Goal: Information Seeking & Learning: Learn about a topic

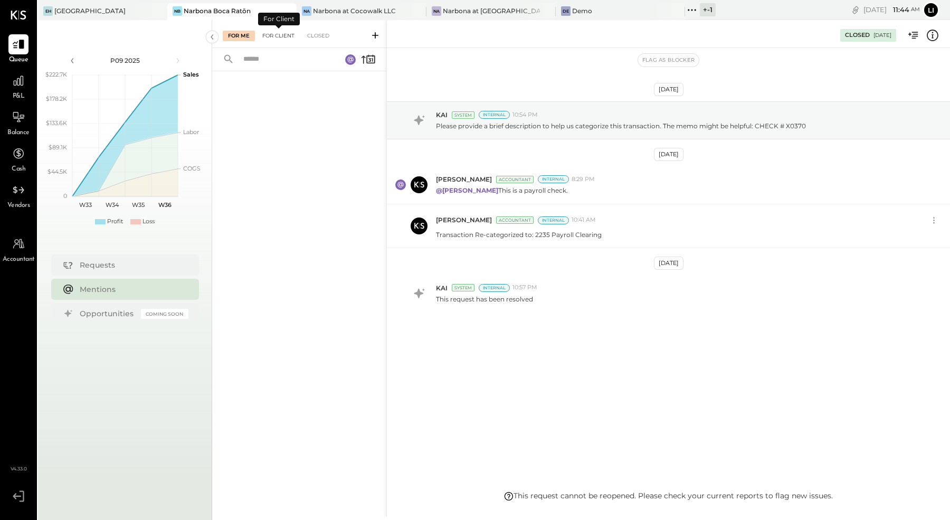
click at [267, 39] on div "For Client" at bounding box center [278, 36] width 43 height 11
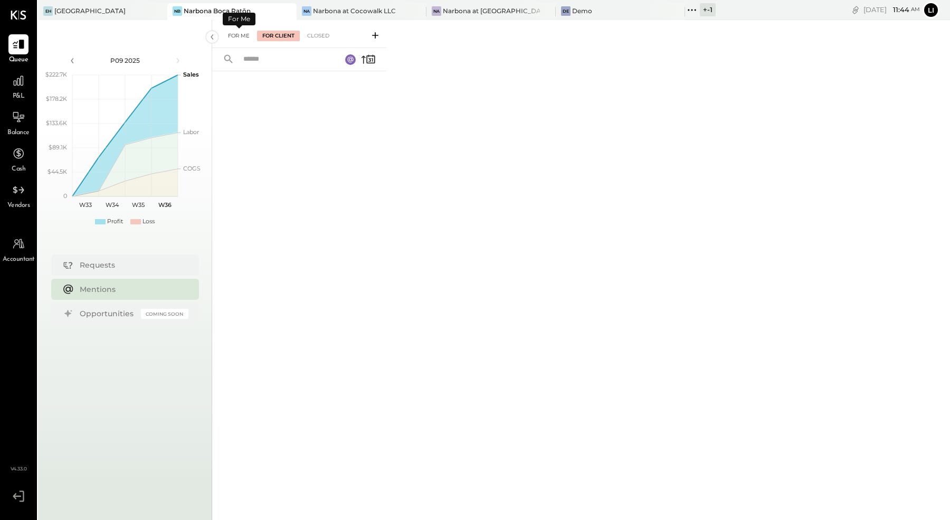
click at [239, 33] on div "For Me" at bounding box center [239, 36] width 32 height 11
click at [279, 36] on div "For Client" at bounding box center [278, 36] width 43 height 11
click at [323, 33] on div "Closed" at bounding box center [318, 36] width 33 height 11
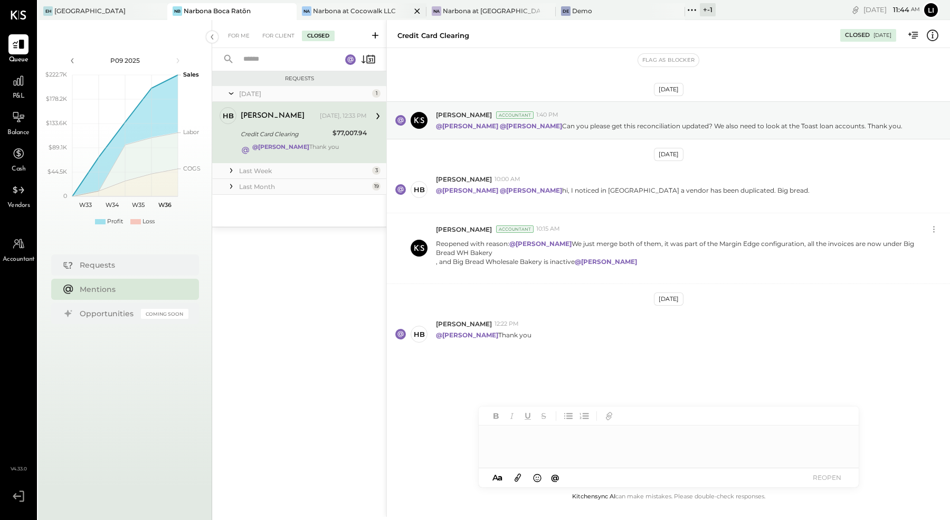
click at [332, 7] on div "Narbona at Cocowalk LLC" at bounding box center [354, 10] width 83 height 9
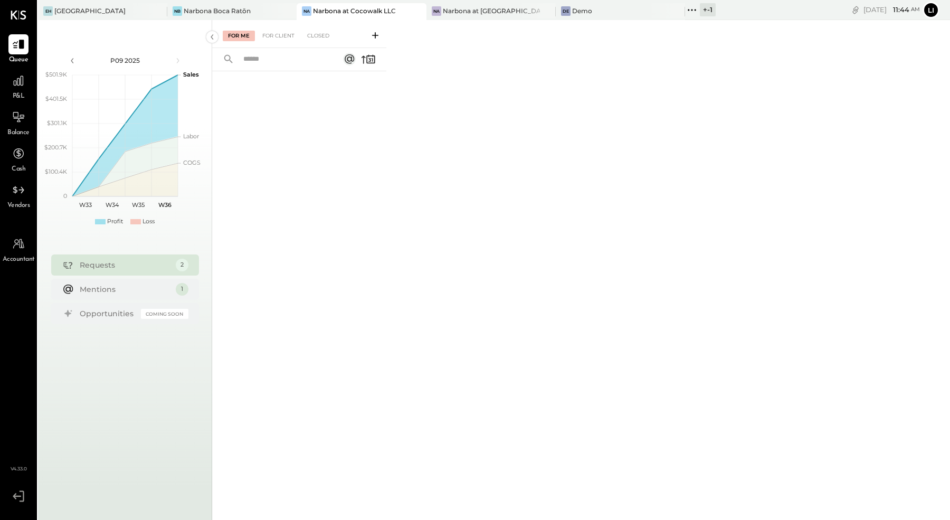
click at [271, 27] on div "For Me For Client Closed" at bounding box center [299, 34] width 174 height 28
click at [271, 34] on div "For Client" at bounding box center [278, 36] width 43 height 11
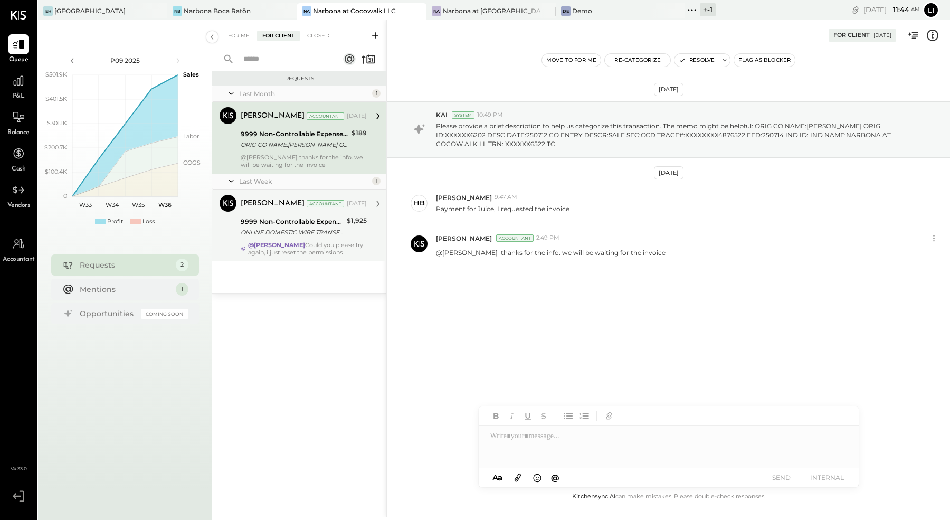
click at [286, 221] on div "9999 Non-Controllable Expenses:Other Income and Expenses:To Be Classified P&L" at bounding box center [292, 221] width 103 height 11
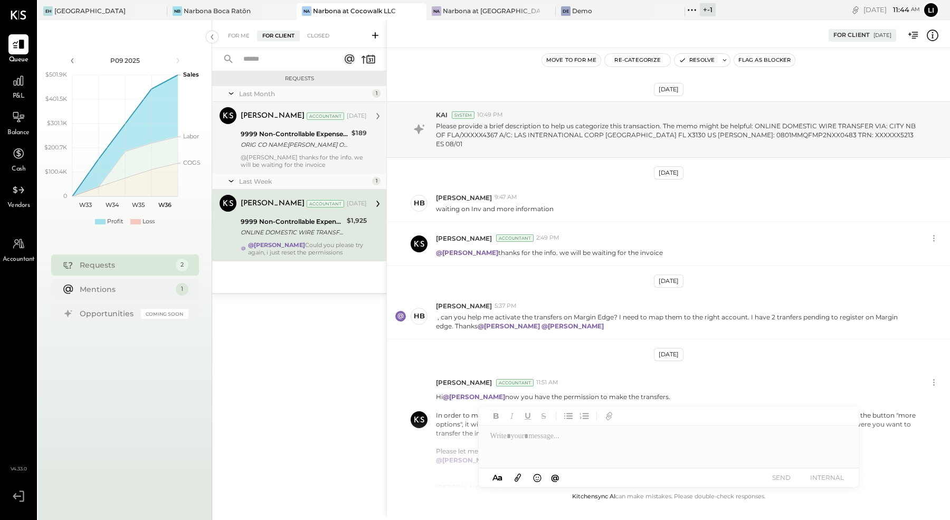
click at [287, 128] on div "9999 Non-Controllable Expenses:Other Income and Expenses:To Be Classified P&L O…" at bounding box center [295, 139] width 108 height 23
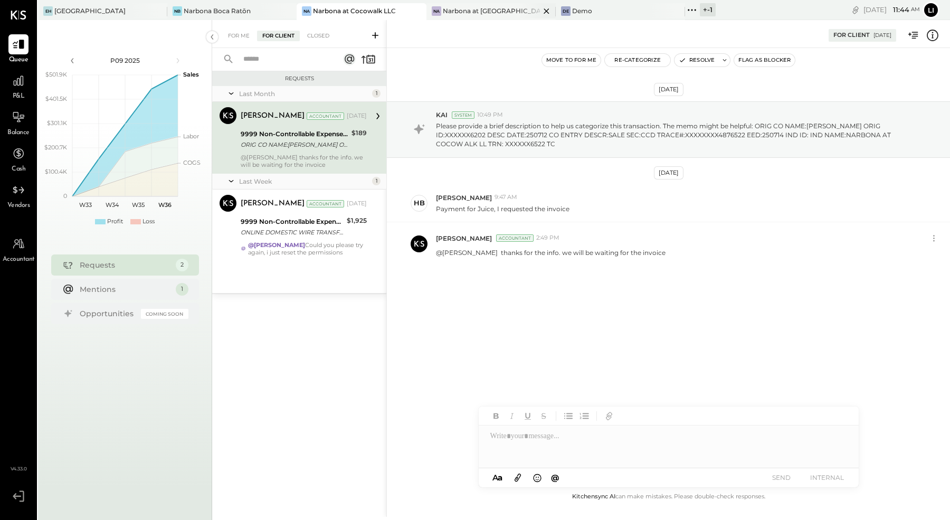
click at [458, 13] on div "Narbona at [GEOGRAPHIC_DATA] LLC" at bounding box center [491, 10] width 97 height 9
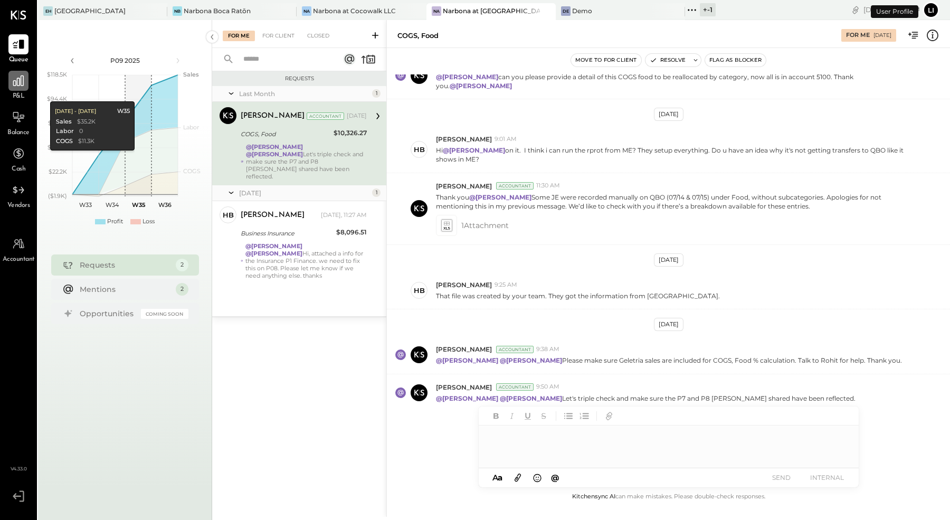
scroll to position [192, 0]
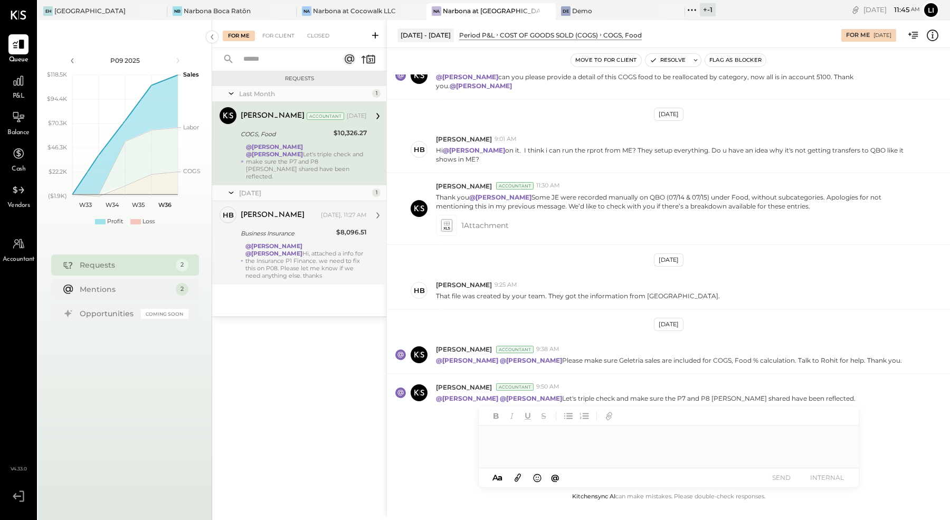
click at [313, 260] on div "@[PERSON_NAME] @[PERSON_NAME] Hi, attached a info for the Insurance P1 Finance.…" at bounding box center [305, 260] width 121 height 37
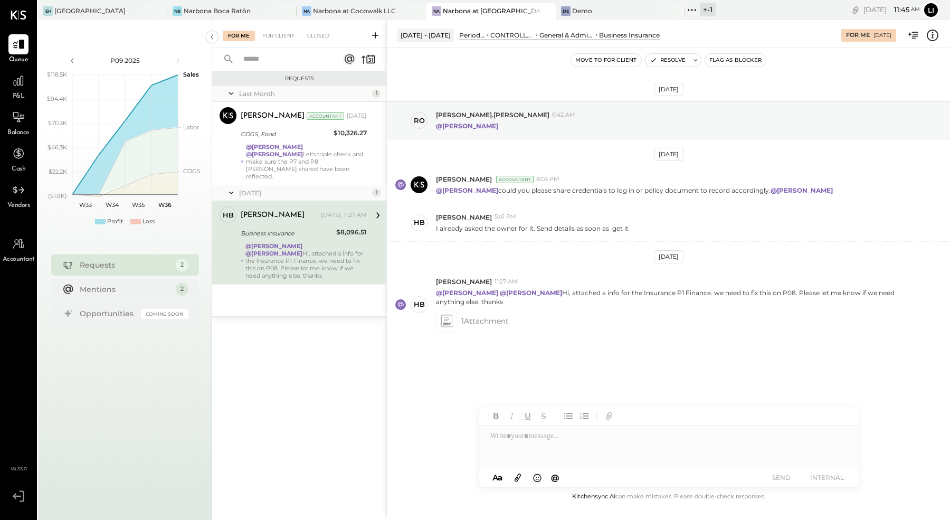
click at [276, 44] on div "For Me For Client Closed" at bounding box center [299, 34] width 174 height 28
click at [274, 34] on div "For Client" at bounding box center [278, 36] width 43 height 11
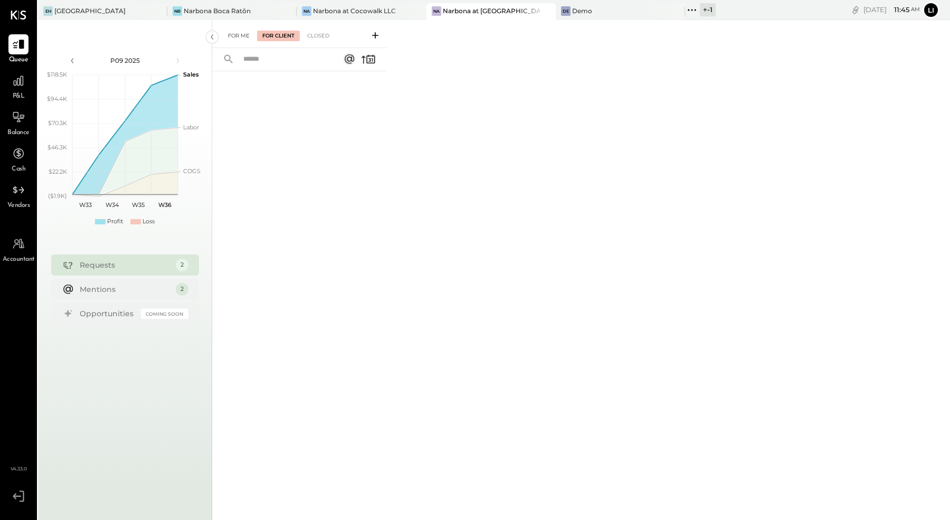
click at [232, 39] on div "For Me" at bounding box center [239, 36] width 32 height 11
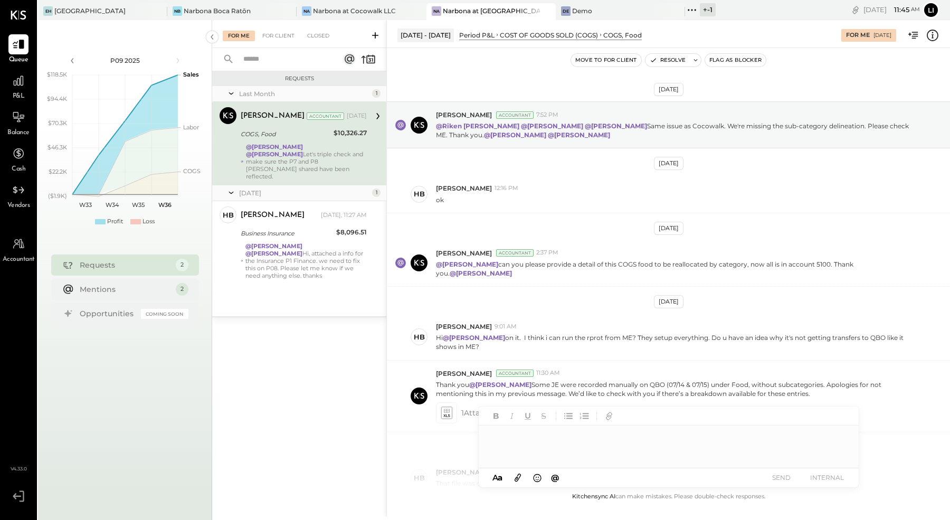
scroll to position [192, 0]
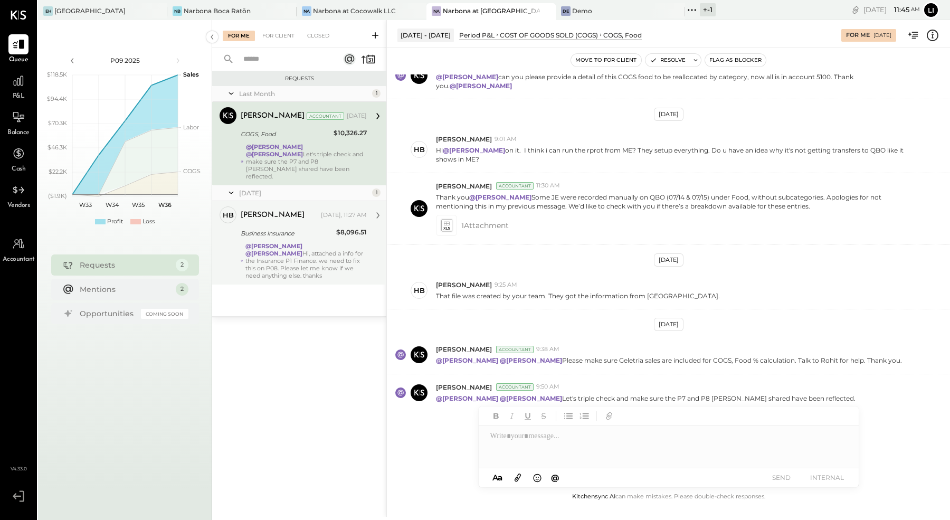
click at [309, 262] on div "@[PERSON_NAME] @[PERSON_NAME] Hi, attached a info for the Insurance P1 Finance.…" at bounding box center [305, 260] width 121 height 37
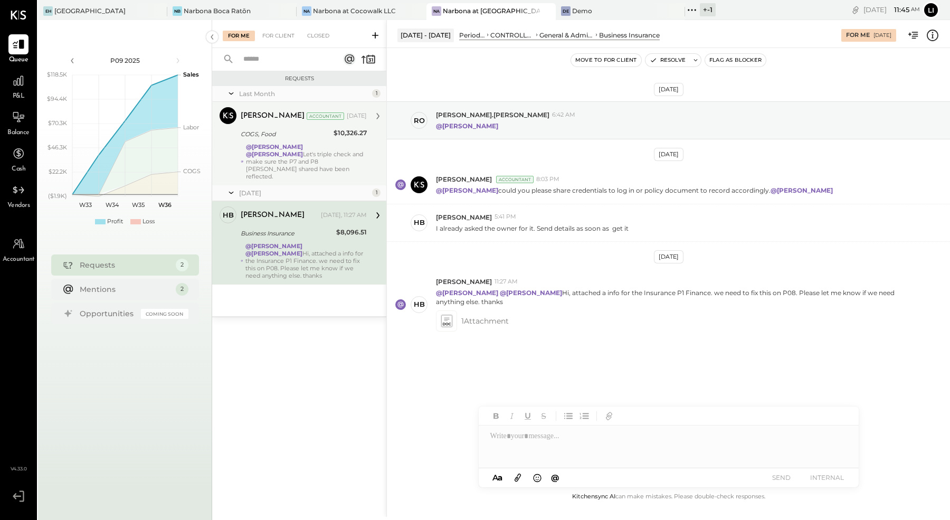
click at [295, 137] on div "COGS, Food" at bounding box center [286, 134] width 90 height 11
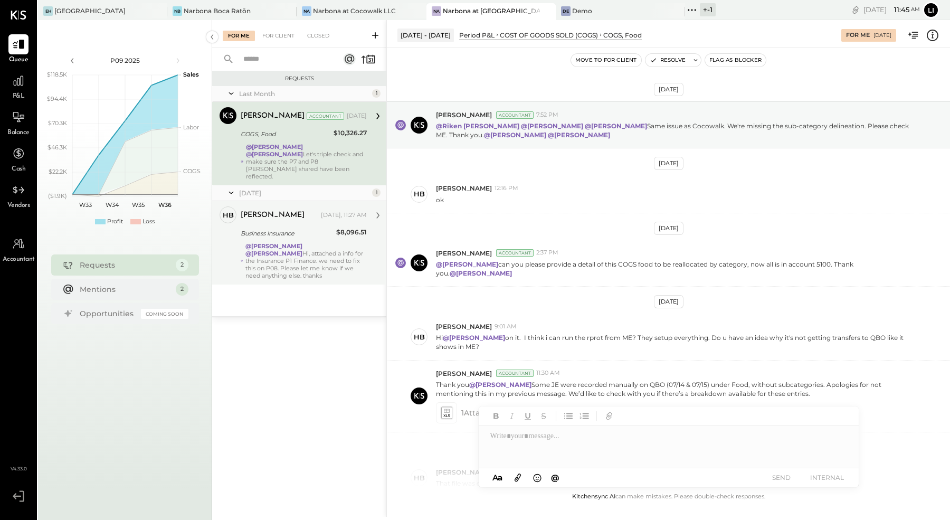
scroll to position [192, 0]
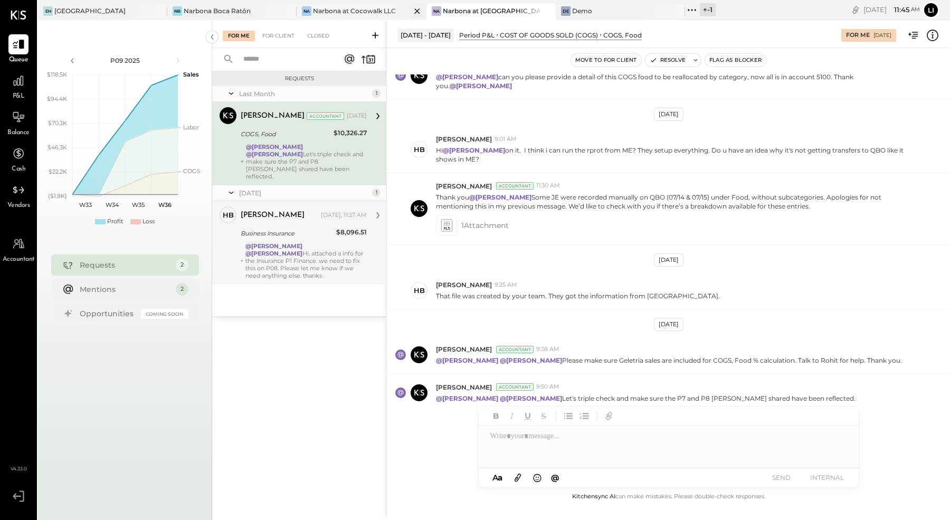
click at [321, 15] on div "Narbona at Cocowalk LLC" at bounding box center [354, 10] width 83 height 9
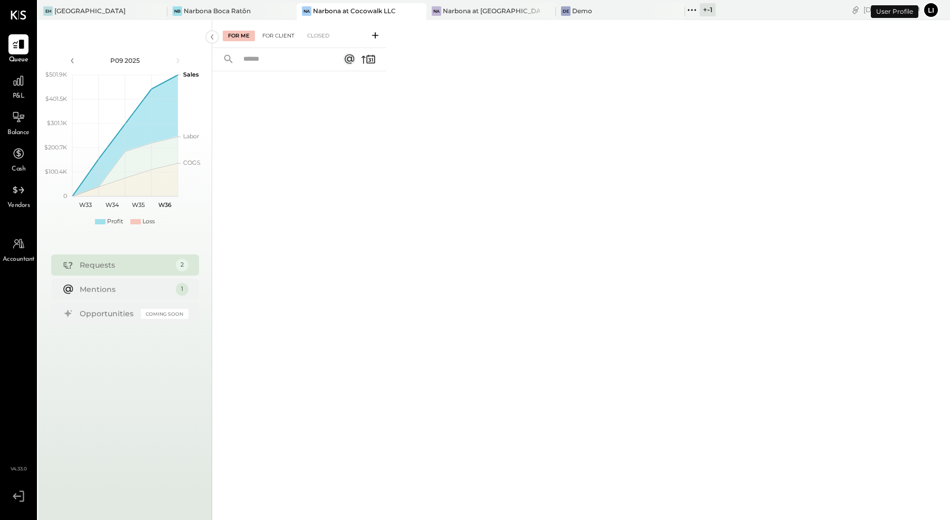
click at [281, 35] on div "For Client" at bounding box center [278, 36] width 43 height 11
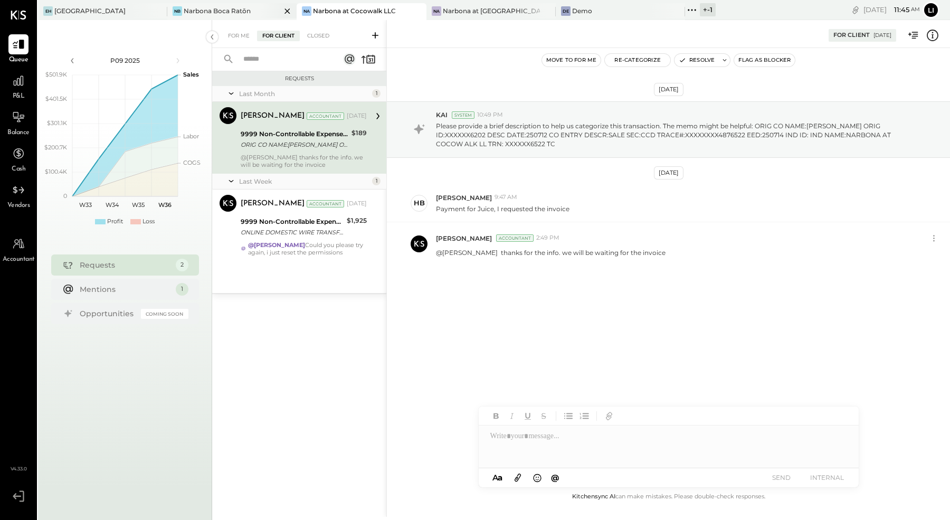
click at [226, 13] on div "Narbona Boca Ratōn" at bounding box center [217, 10] width 67 height 9
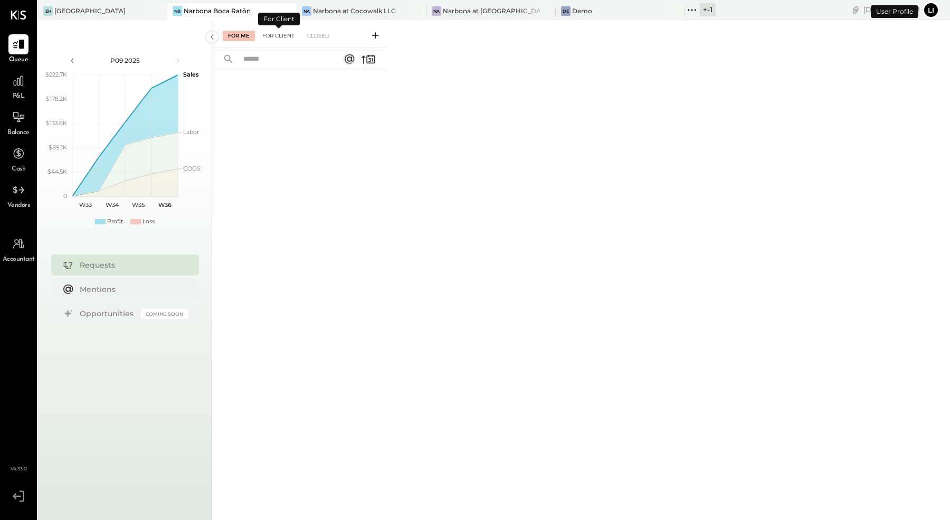
click at [274, 35] on div "For Client" at bounding box center [278, 36] width 43 height 11
click at [239, 34] on div "For Me" at bounding box center [239, 36] width 32 height 11
click at [275, 35] on div "For Client" at bounding box center [278, 36] width 43 height 11
click at [331, 7] on div "Narbona at Cocowalk LLC" at bounding box center [354, 10] width 83 height 9
click at [272, 27] on div "For Me For Client Closed" at bounding box center [299, 34] width 174 height 28
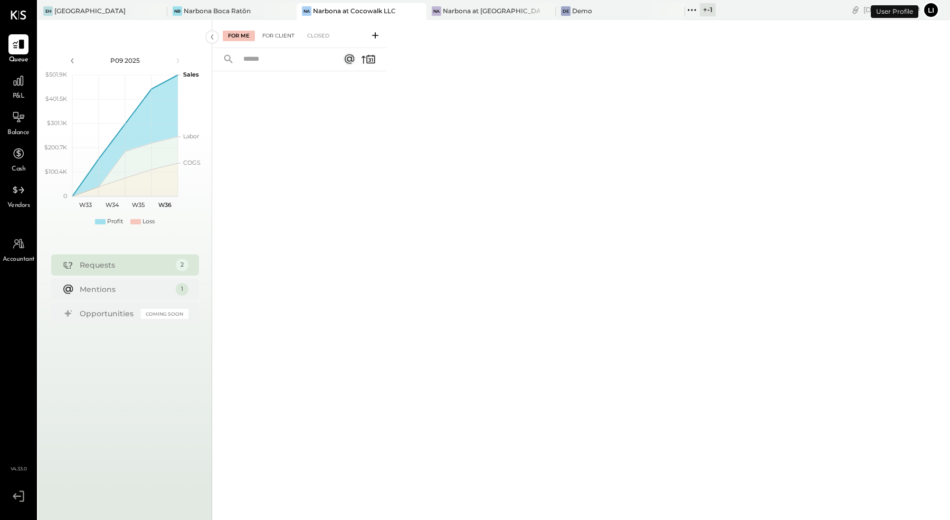
click at [272, 33] on div "For Client" at bounding box center [278, 36] width 43 height 11
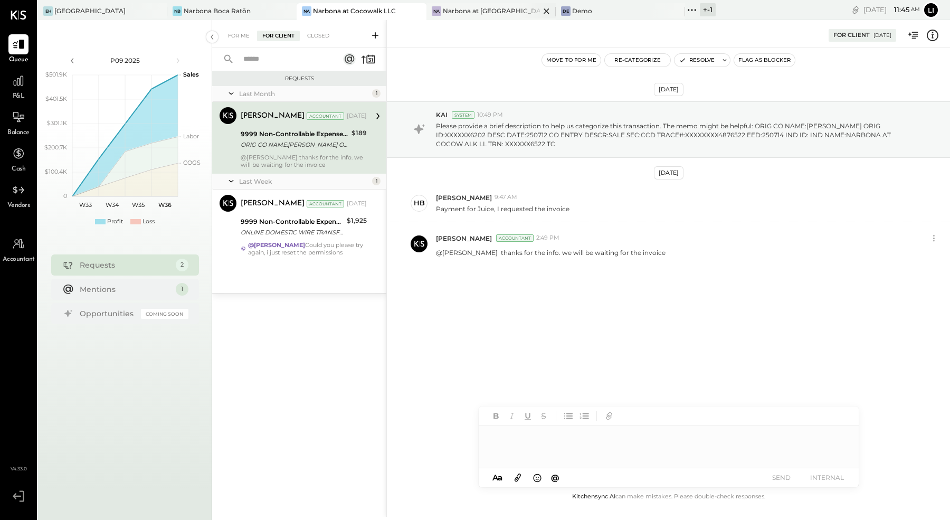
click at [434, 18] on div "Na Narbona at [GEOGRAPHIC_DATA] LLC" at bounding box center [490, 11] width 129 height 17
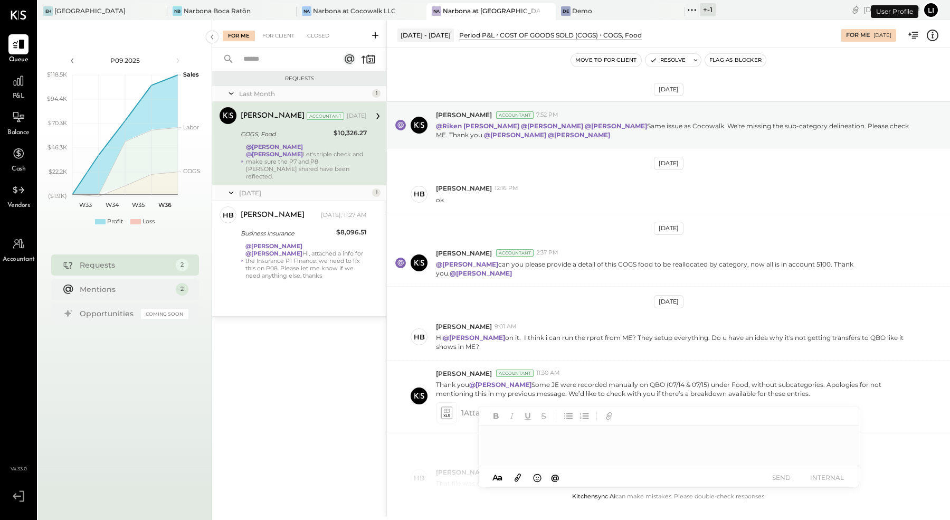
scroll to position [192, 0]
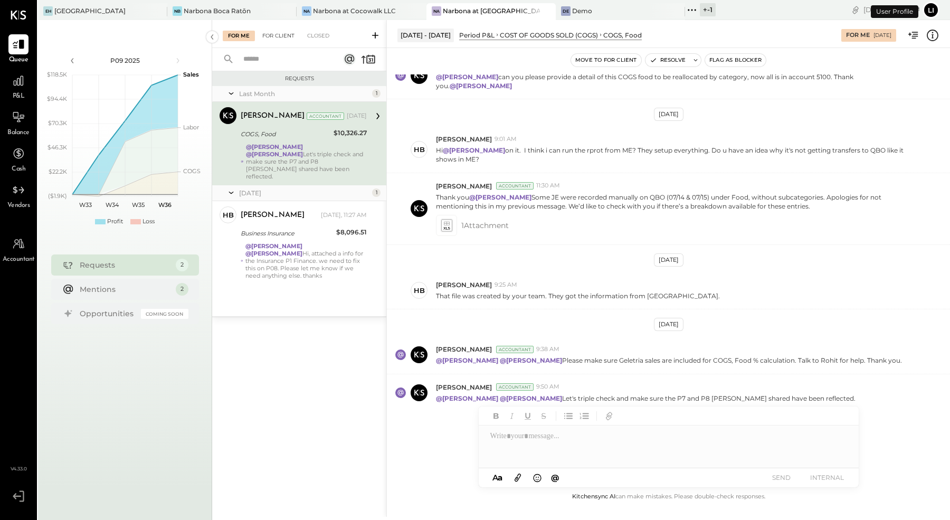
click at [268, 35] on div "For Client" at bounding box center [278, 36] width 43 height 11
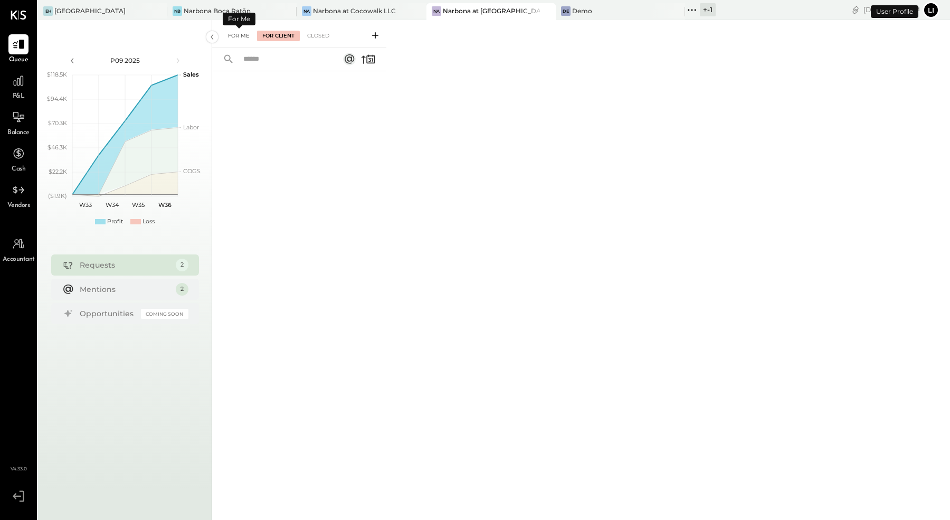
click at [242, 34] on div "For Me" at bounding box center [239, 36] width 32 height 11
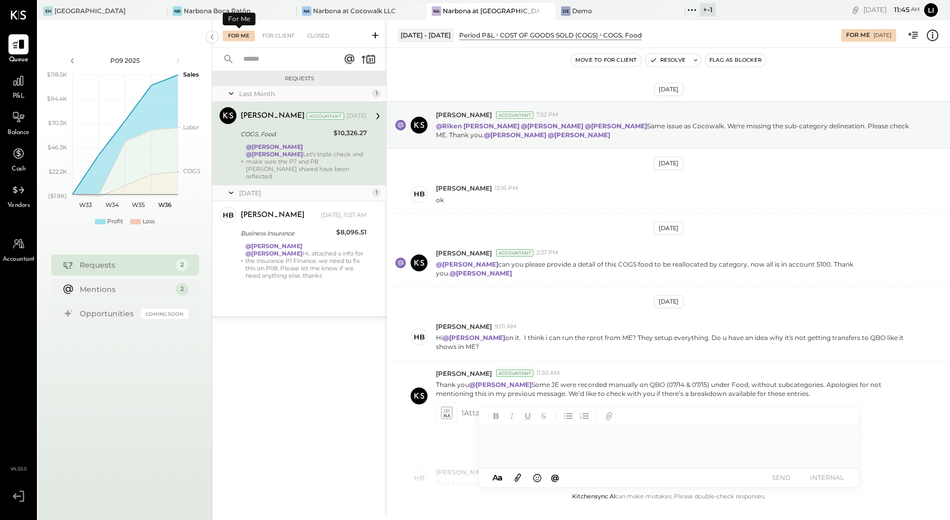
scroll to position [192, 0]
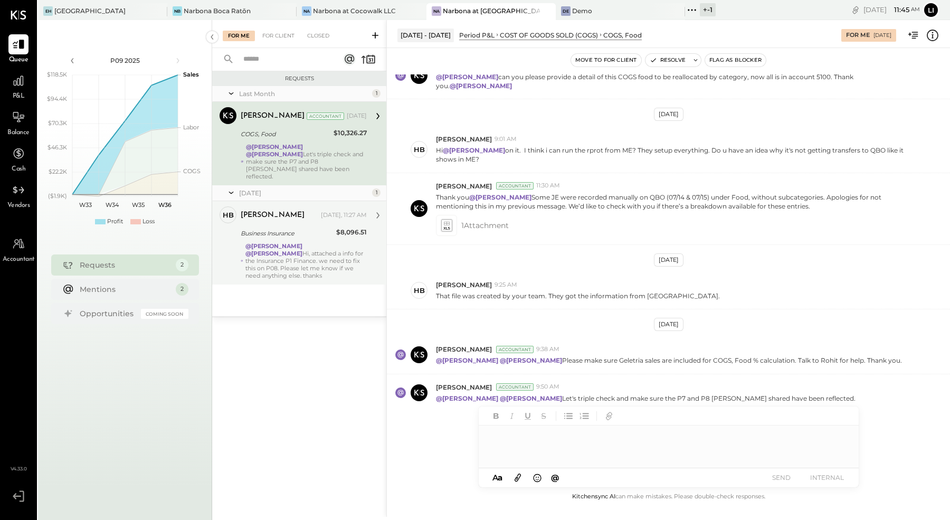
click at [279, 242] on strong "@[PERSON_NAME]" at bounding box center [273, 245] width 57 height 7
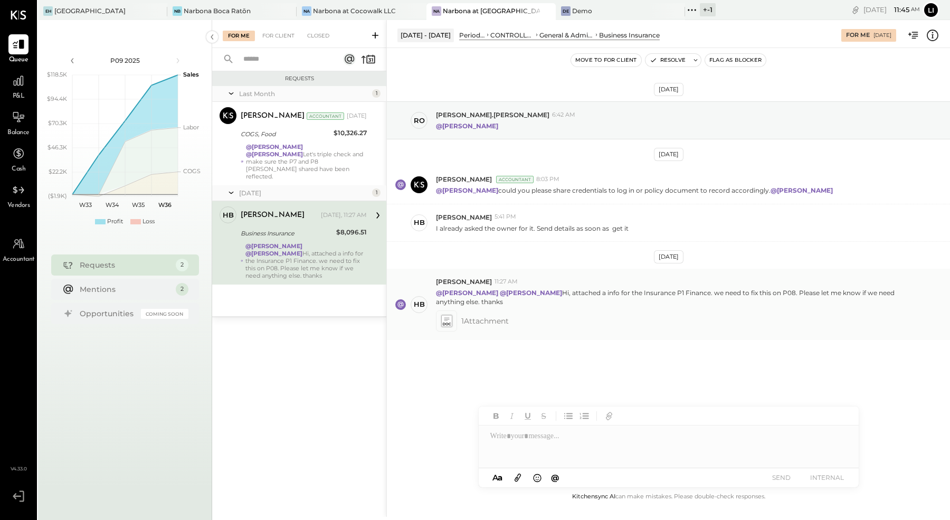
click at [448, 323] on icon at bounding box center [447, 324] width 8 height 3
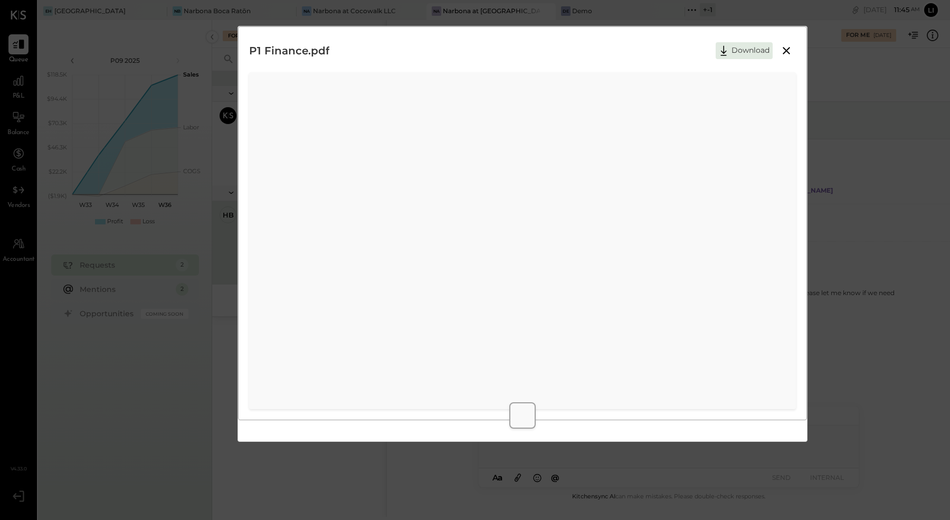
click at [796, 47] on div "P1 Finance.pdf Download" at bounding box center [522, 223] width 569 height 394
click at [789, 49] on icon at bounding box center [786, 50] width 13 height 13
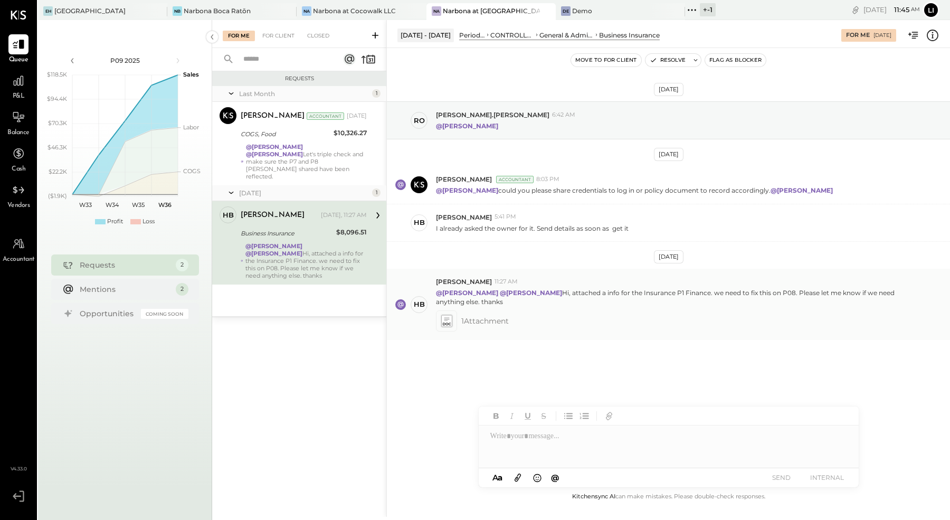
click at [447, 320] on icon at bounding box center [445, 321] width 11 height 12
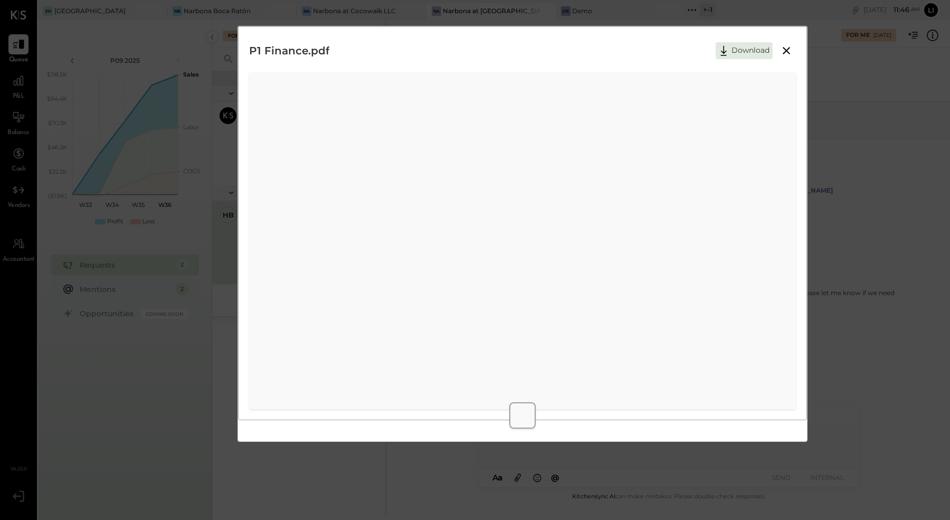
click at [781, 56] on button at bounding box center [786, 51] width 19 height 14
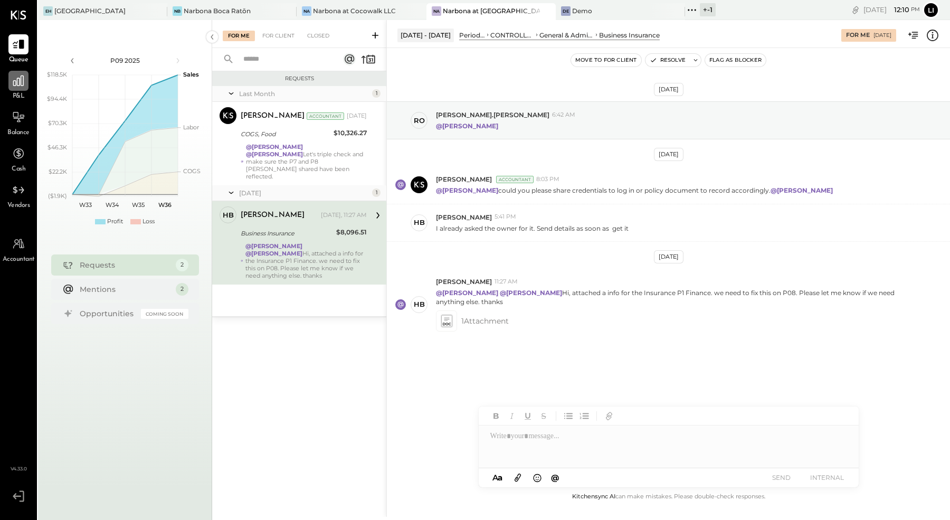
click at [16, 80] on icon at bounding box center [19, 81] width 14 height 14
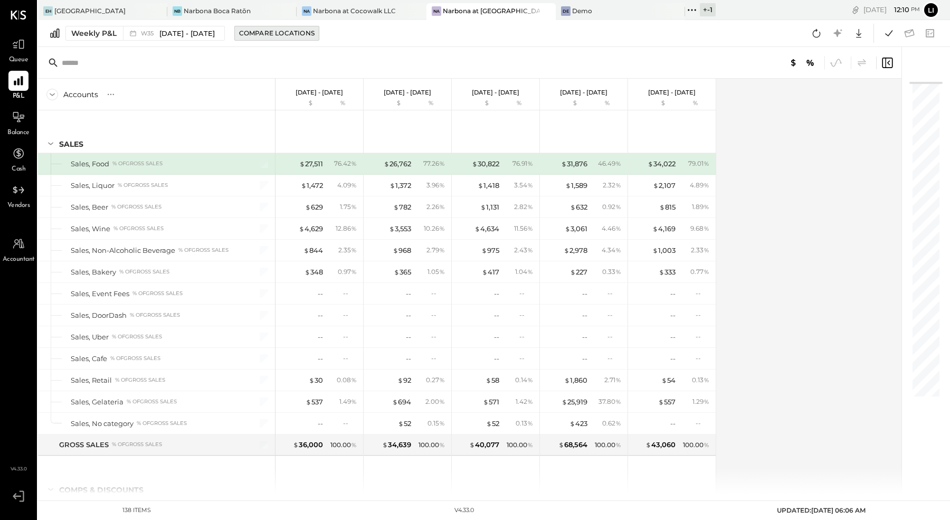
click at [275, 36] on div "Compare Locations" at bounding box center [276, 32] width 75 height 9
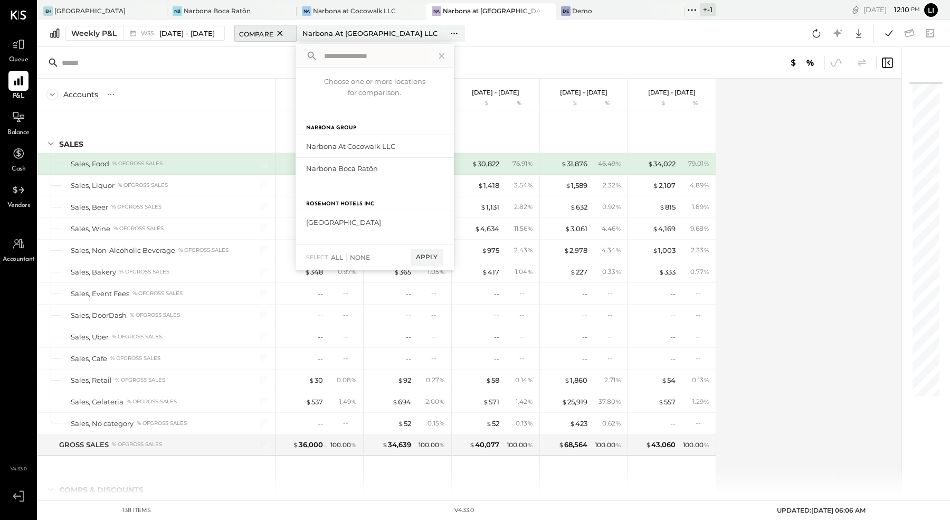
click at [266, 35] on span "Compare" at bounding box center [256, 33] width 34 height 11
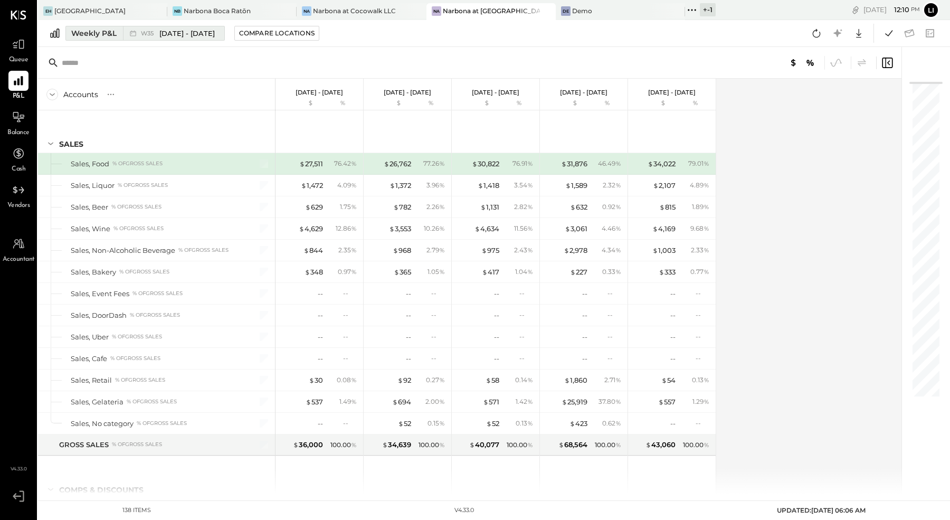
click at [166, 36] on span "[DATE] - [DATE]" at bounding box center [186, 33] width 55 height 10
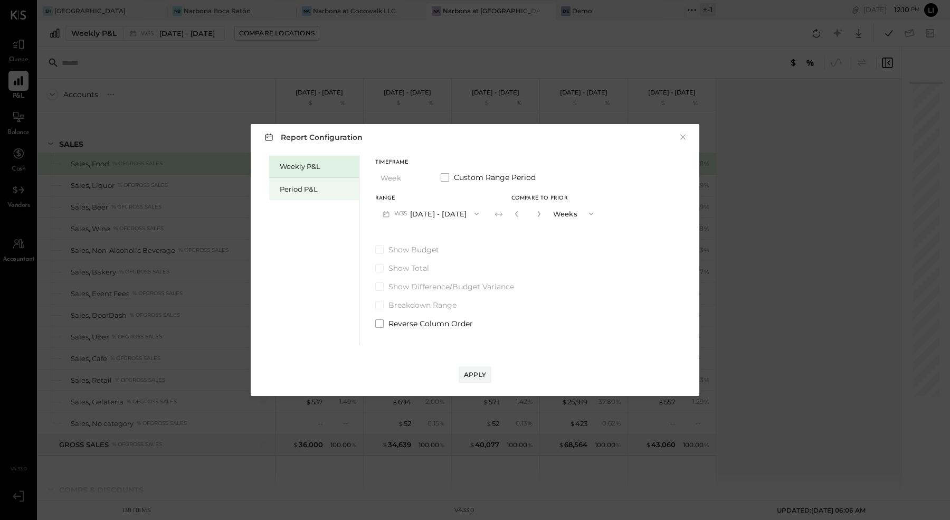
click at [322, 198] on div "Period P&L" at bounding box center [314, 189] width 90 height 22
click at [531, 214] on div "Compare" at bounding box center [514, 212] width 34 height 9
click at [541, 212] on icon "button" at bounding box center [537, 213] width 6 height 6
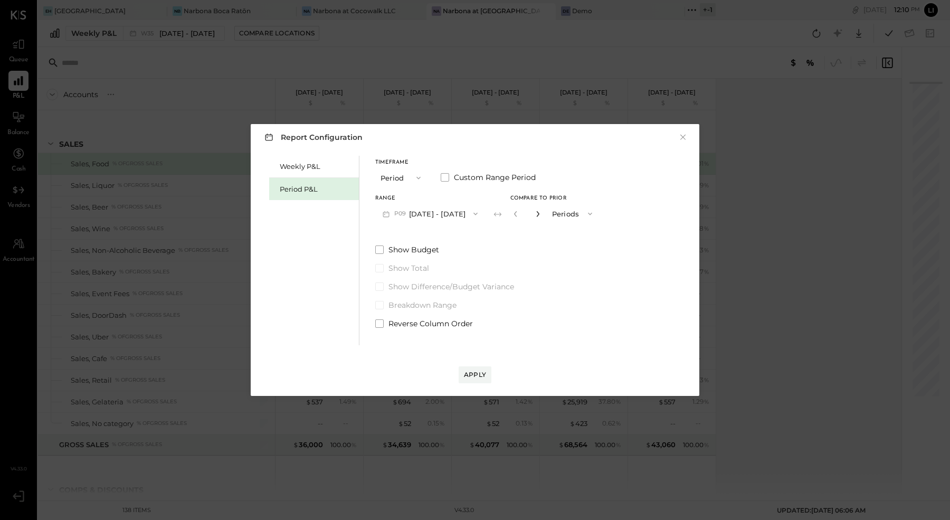
click at [541, 212] on icon "button" at bounding box center [537, 213] width 6 height 6
type input "*"
click at [475, 374] on div "Apply" at bounding box center [475, 374] width 22 height 9
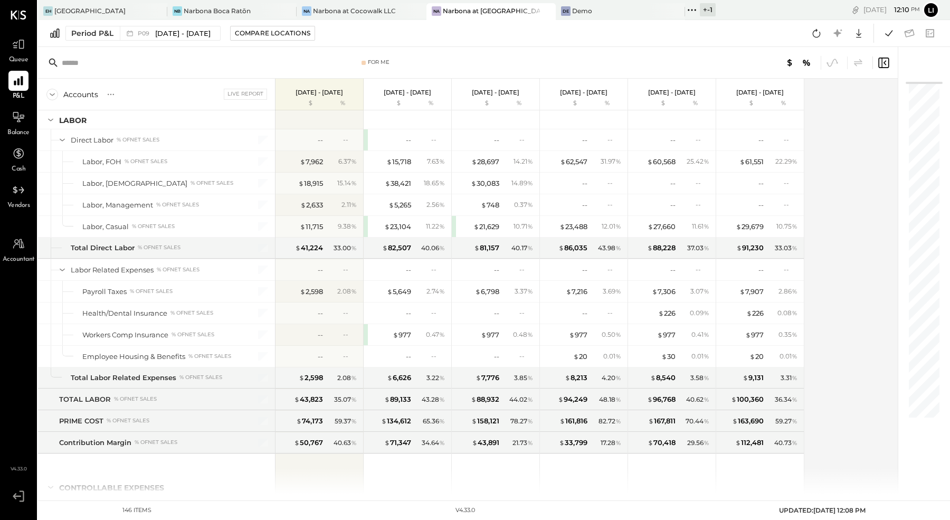
scroll to position [1939, 0]
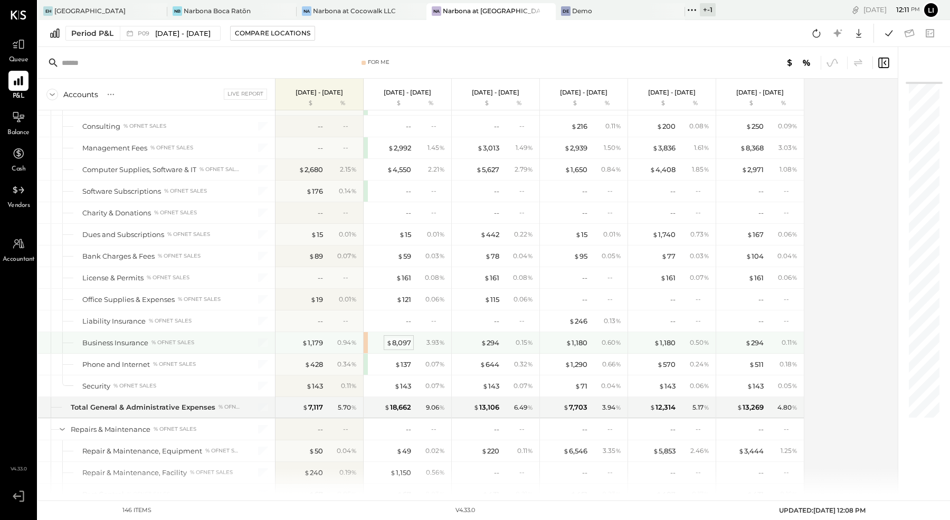
click at [398, 338] on div "$ 8,097" at bounding box center [398, 343] width 25 height 10
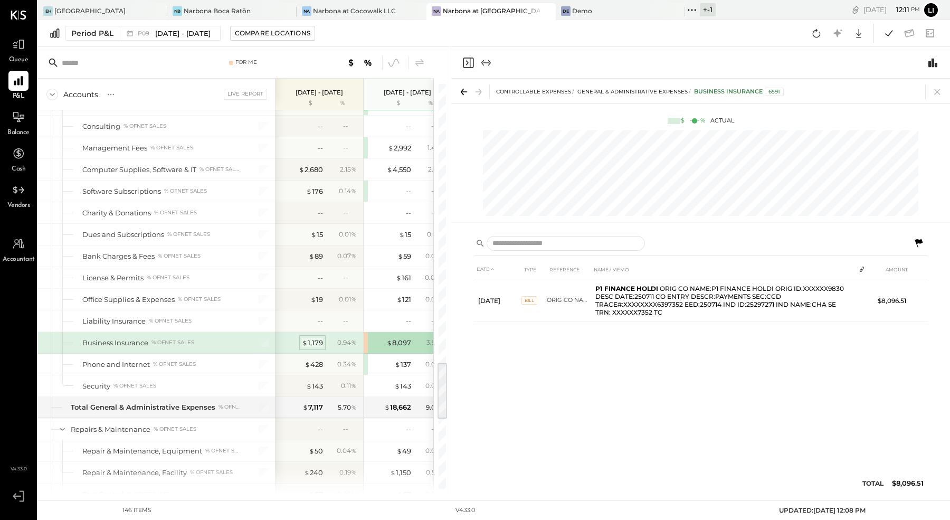
click at [309, 338] on div "$ 1,179" at bounding box center [312, 343] width 21 height 10
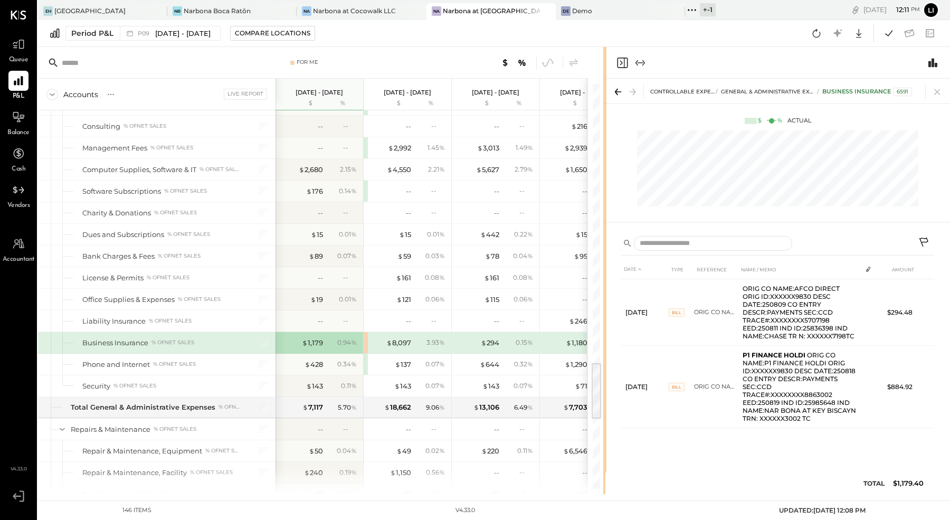
drag, startPoint x: 448, startPoint y: 124, endPoint x: 604, endPoint y: 149, distance: 157.5
click at [604, 149] on div at bounding box center [604, 270] width 3 height 447
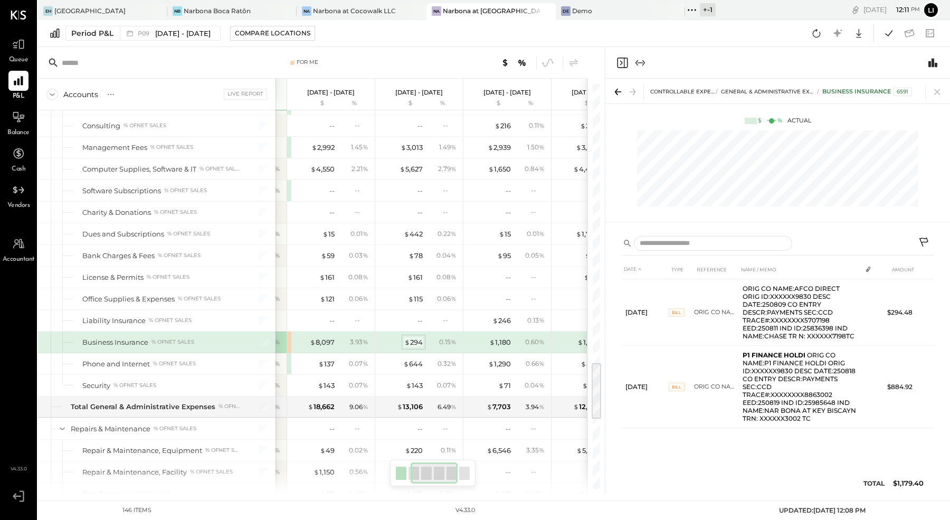
scroll to position [0, 117]
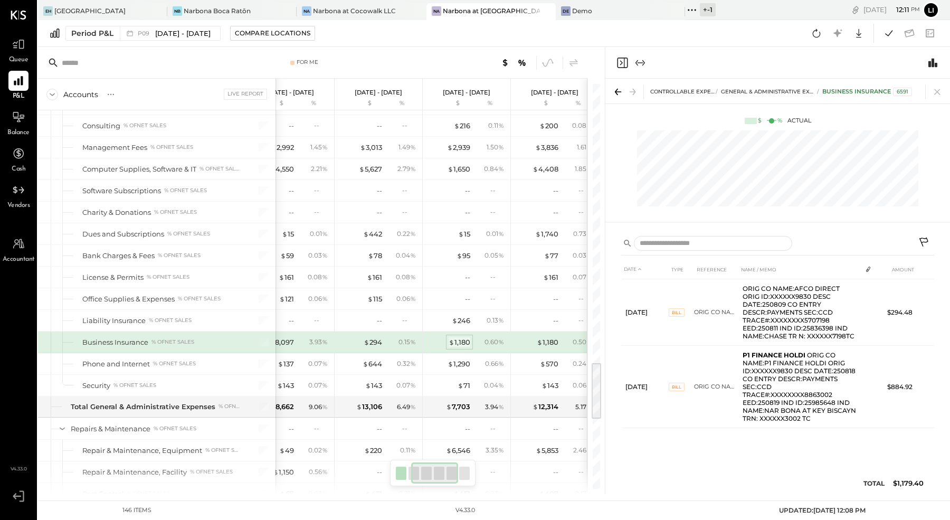
click at [453, 337] on div "$ 1,180" at bounding box center [459, 342] width 22 height 10
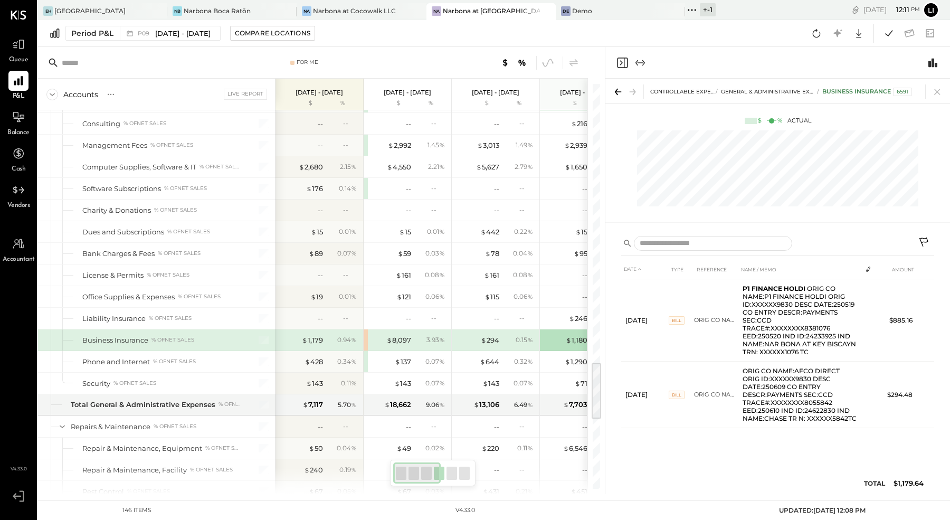
scroll to position [1940, 0]
click at [314, 337] on div "$ 1,179" at bounding box center [312, 342] width 21 height 10
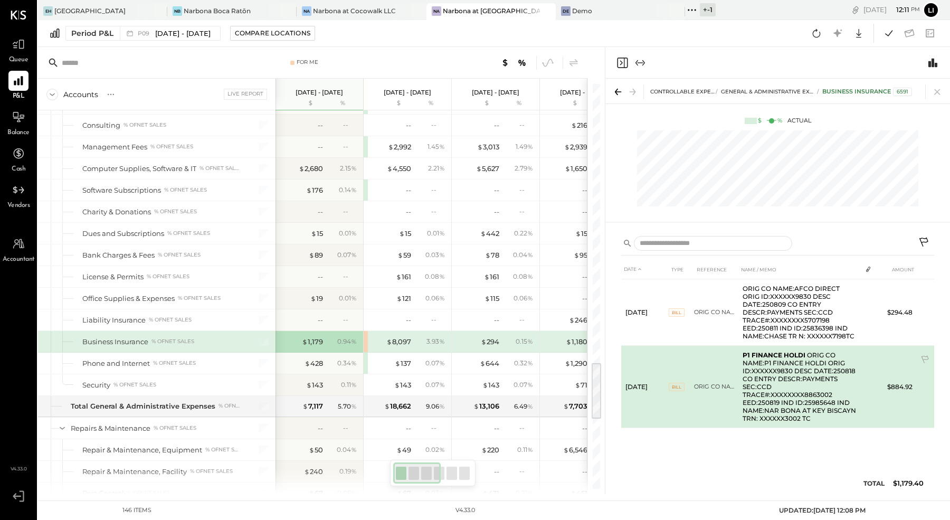
click at [768, 392] on td "P1 FINANCE HOLDI ORIG CO NAME:P1 FINANCE HOLDI ORIG ID:XXXXXX9830 DESC DATE:250…" at bounding box center [799, 387] width 123 height 82
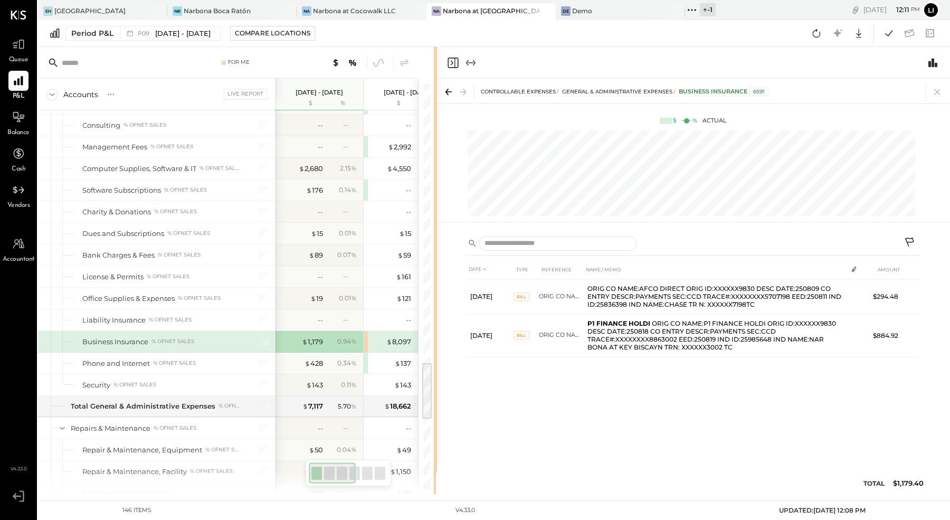
drag, startPoint x: 603, startPoint y: 251, endPoint x: 435, endPoint y: 271, distance: 170.0
click at [435, 271] on div "For Me Accounts S % GL Live Report [DATE] - [DATE] $ % [DATE] - [DATE] $ % [DAT…" at bounding box center [494, 270] width 912 height 447
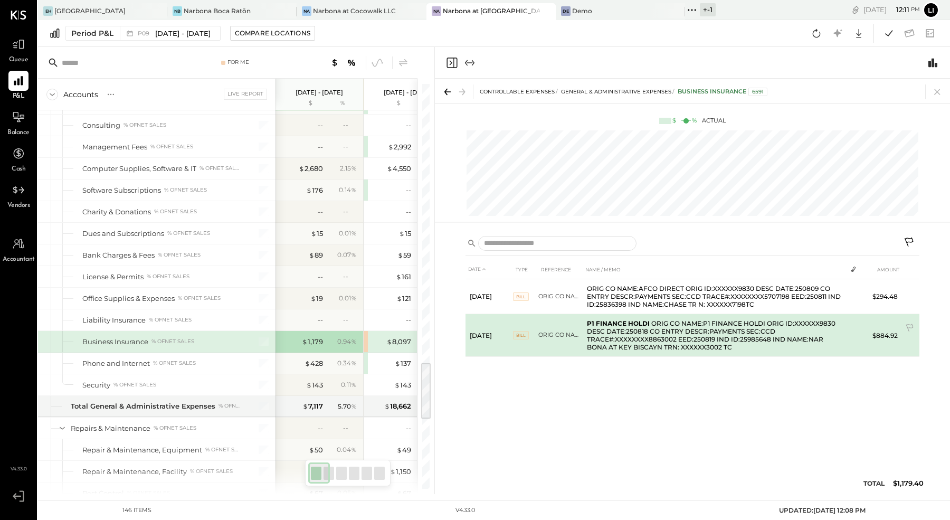
click at [644, 338] on td "P1 FINANCE HOLDI ORIG CO NAME:P1 FINANCE HOLDI ORIG ID:XXXXXX9830 DESC DATE:250…" at bounding box center [714, 335] width 264 height 43
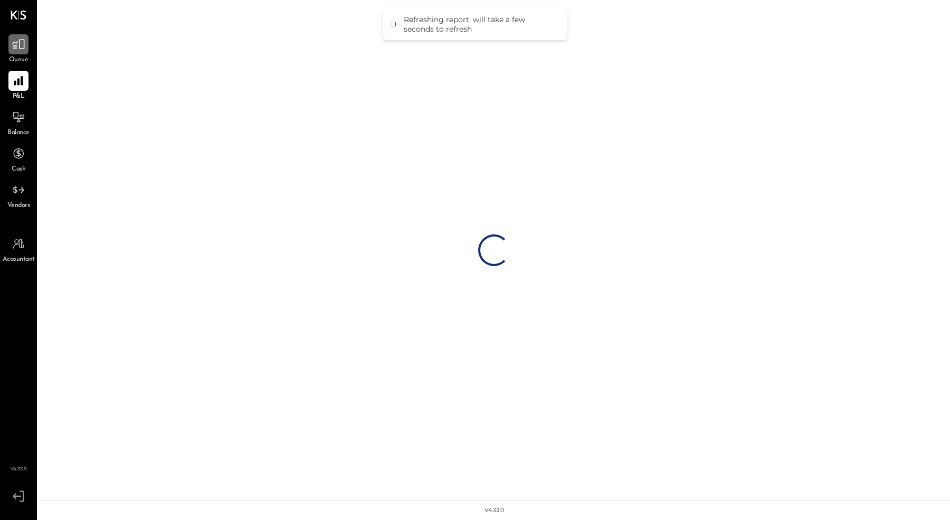
click at [15, 49] on icon at bounding box center [19, 44] width 14 height 14
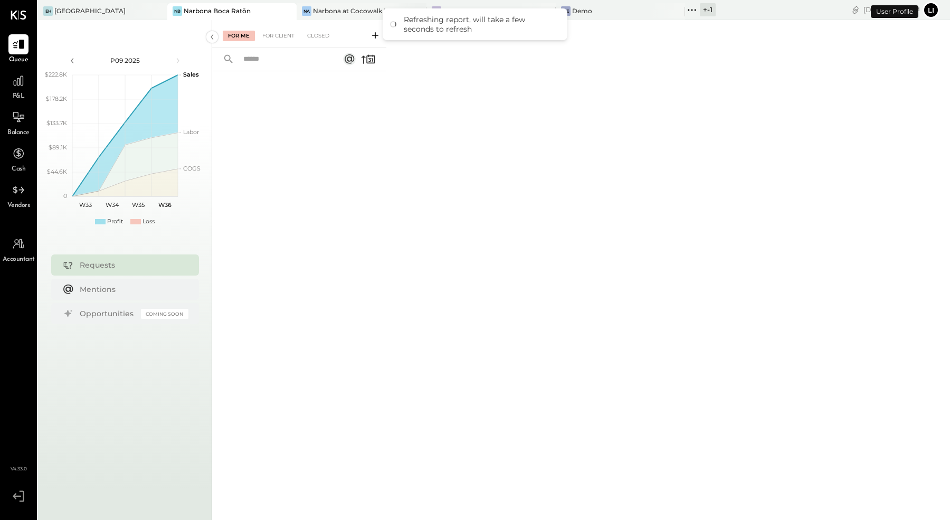
click at [337, 11] on div "Narbona at Cocowalk LLC" at bounding box center [354, 10] width 83 height 9
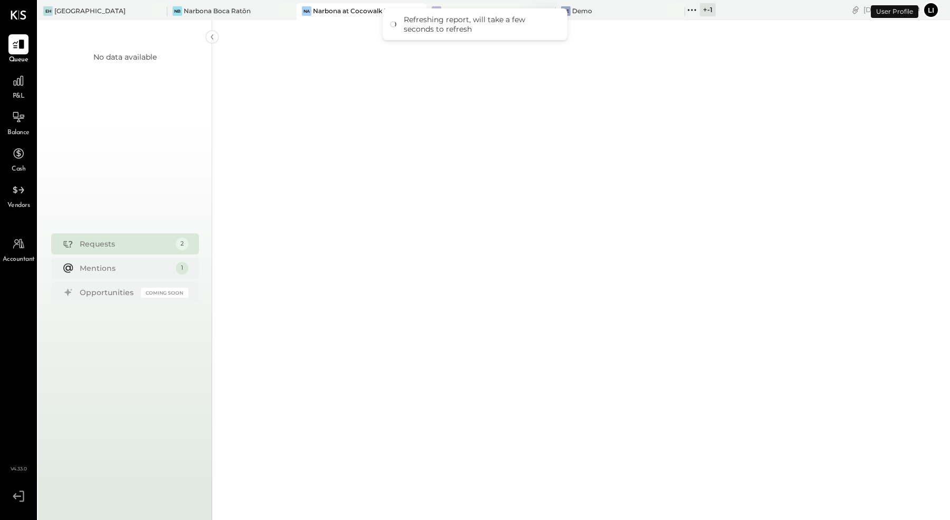
click at [443, 7] on div "Narbona at [GEOGRAPHIC_DATA] LLC" at bounding box center [491, 10] width 97 height 9
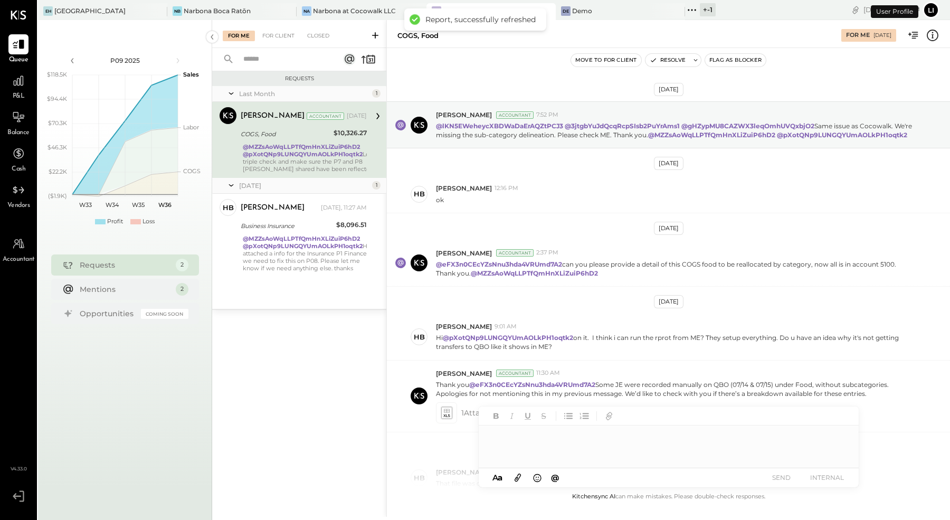
scroll to position [192, 0]
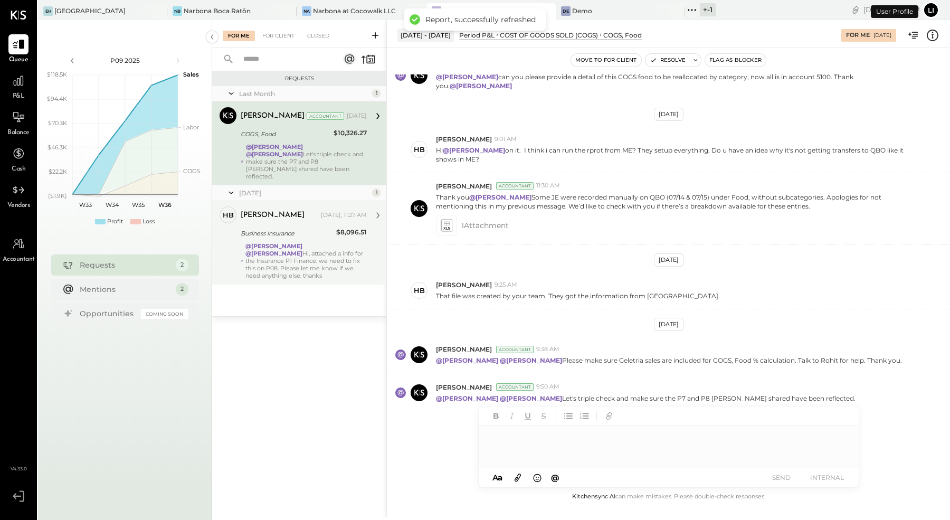
click at [284, 242] on strong "@[PERSON_NAME]" at bounding box center [273, 245] width 57 height 7
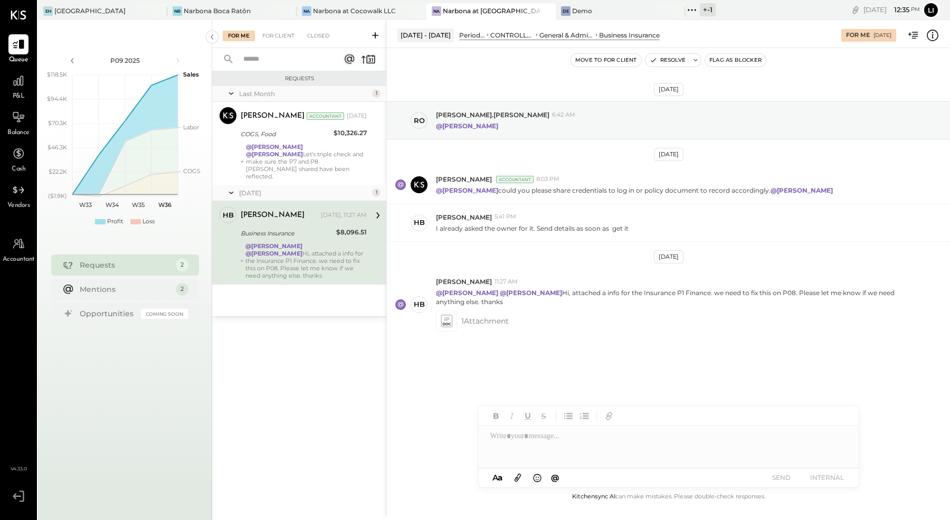
click at [655, 446] on div at bounding box center [668, 446] width 380 height 42
click at [593, 425] on span "[PERSON_NAME]" at bounding box center [580, 424] width 83 height 10
drag, startPoint x: 659, startPoint y: 442, endPoint x: 445, endPoint y: 418, distance: 216.1
click at [438, 442] on div "Jul 14 - Aug 10, 2025 Period P&L CONTROLLABLE EXPENSES General & Administrative…" at bounding box center [667, 268] width 563 height 496
click at [583, 444] on div "**********" at bounding box center [668, 446] width 380 height 42
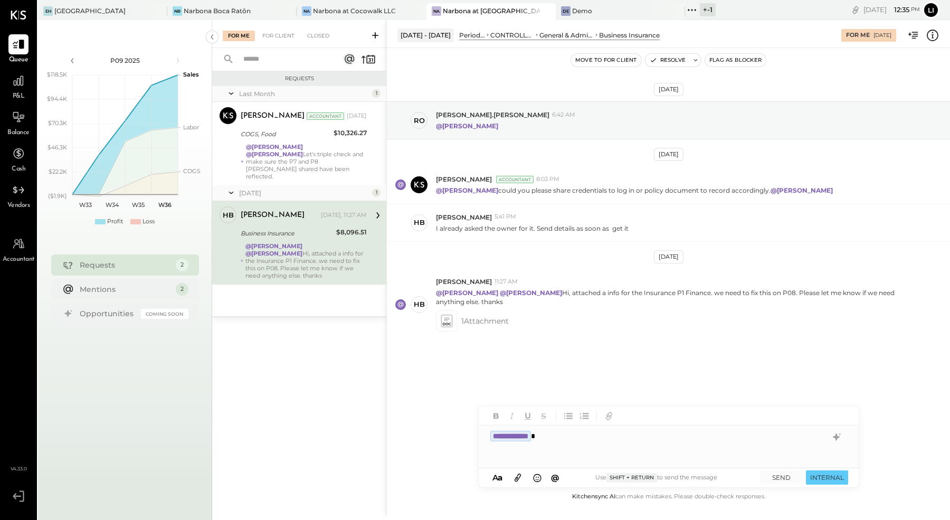
click at [583, 444] on div "**********" at bounding box center [668, 446] width 380 height 42
click at [528, 442] on div "*" at bounding box center [668, 446] width 380 height 42
click at [495, 413] on icon "button" at bounding box center [495, 416] width 5 height 6
drag, startPoint x: 512, startPoint y: 435, endPoint x: 488, endPoint y: 435, distance: 23.2
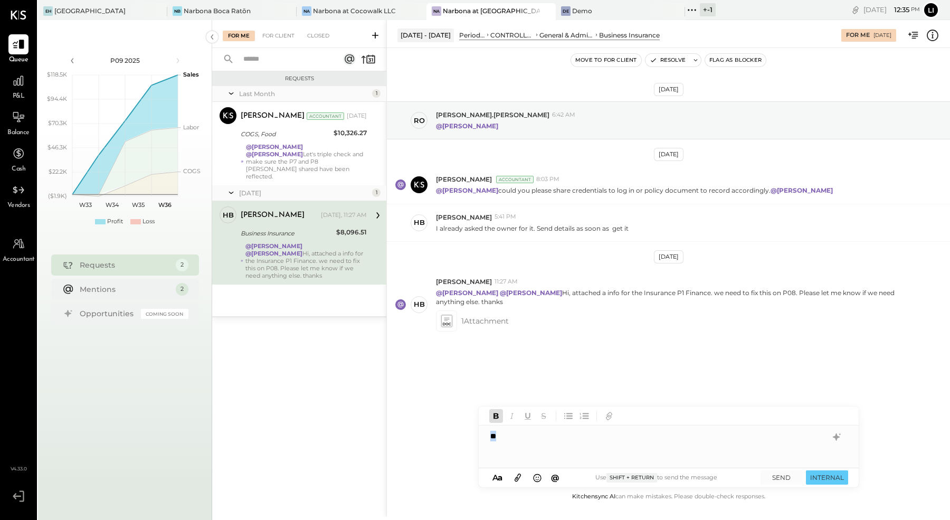
click at [488, 435] on div "**" at bounding box center [668, 446] width 380 height 42
click at [494, 419] on icon "button" at bounding box center [496, 416] width 12 height 12
click at [507, 438] on div "**" at bounding box center [668, 446] width 380 height 42
click at [540, 427] on span "[PERSON_NAME]" at bounding box center [580, 424] width 83 height 10
drag, startPoint x: 694, startPoint y: 436, endPoint x: 567, endPoint y: 434, distance: 126.6
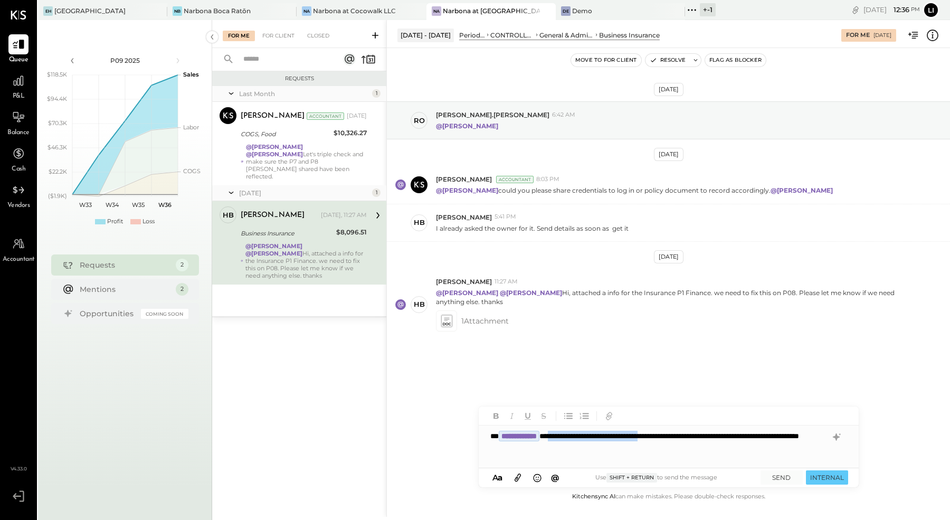
click at [567, 434] on div "**********" at bounding box center [668, 446] width 380 height 42
click at [596, 435] on div "**********" at bounding box center [668, 446] width 380 height 42
click at [807, 436] on div "**********" at bounding box center [668, 446] width 380 height 42
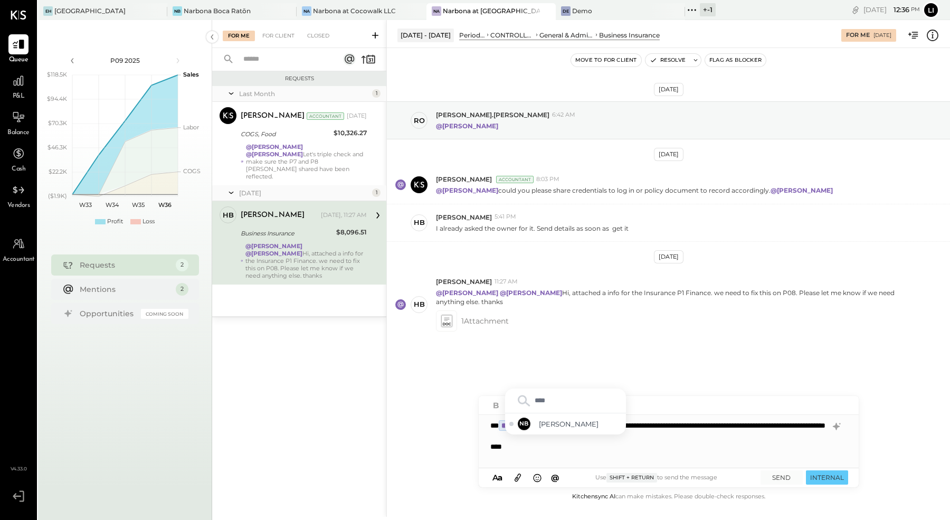
type input "*****"
click at [579, 428] on span "[PERSON_NAME]" at bounding box center [580, 424] width 83 height 10
click at [780, 480] on button "SEND" at bounding box center [781, 477] width 42 height 14
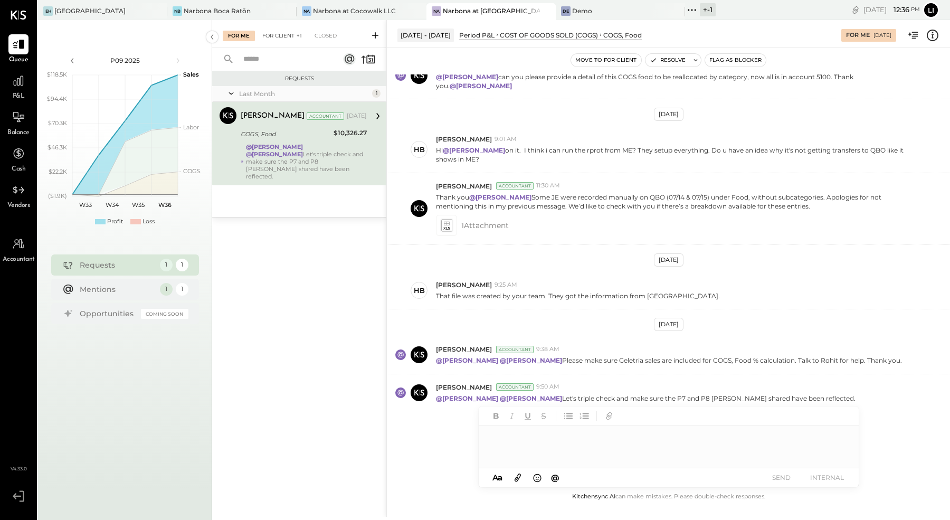
click at [269, 35] on div "For Client +1" at bounding box center [282, 36] width 50 height 11
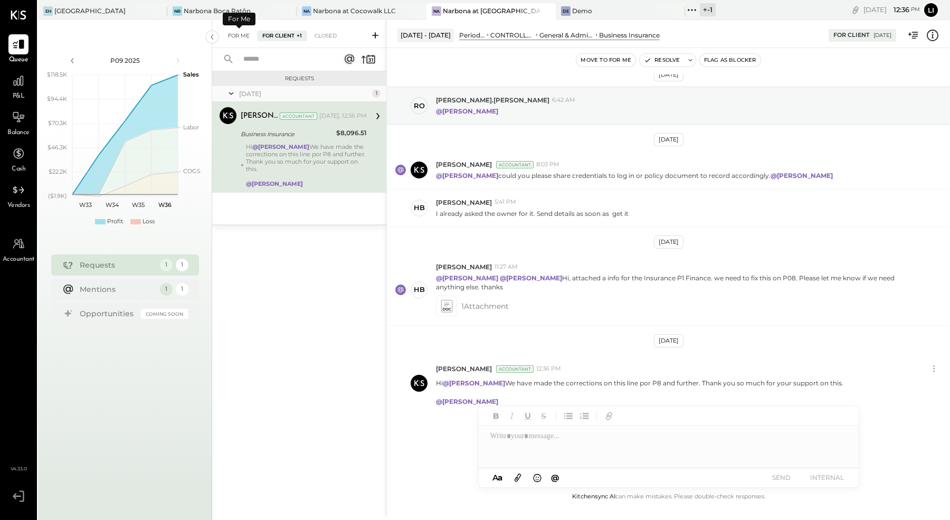
click at [238, 35] on div "For Me" at bounding box center [239, 36] width 32 height 11
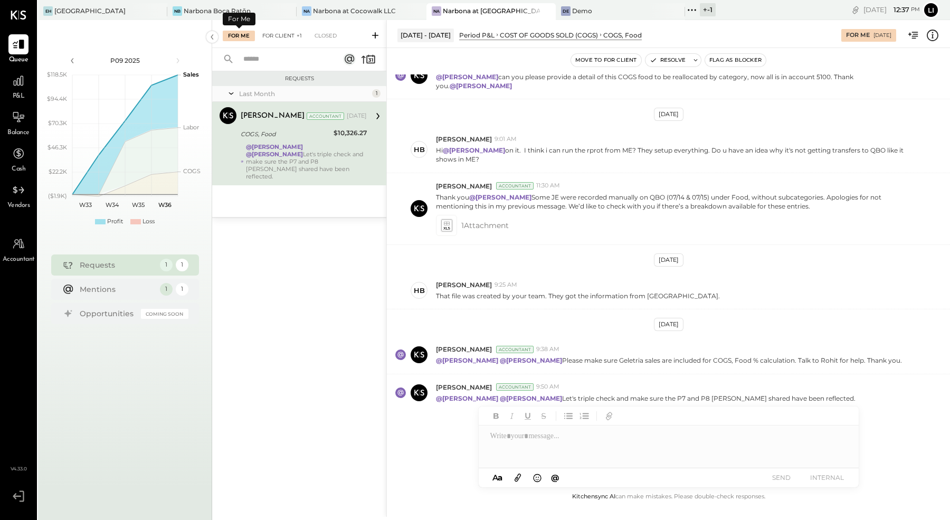
click at [274, 38] on div "For Client +1" at bounding box center [282, 36] width 50 height 11
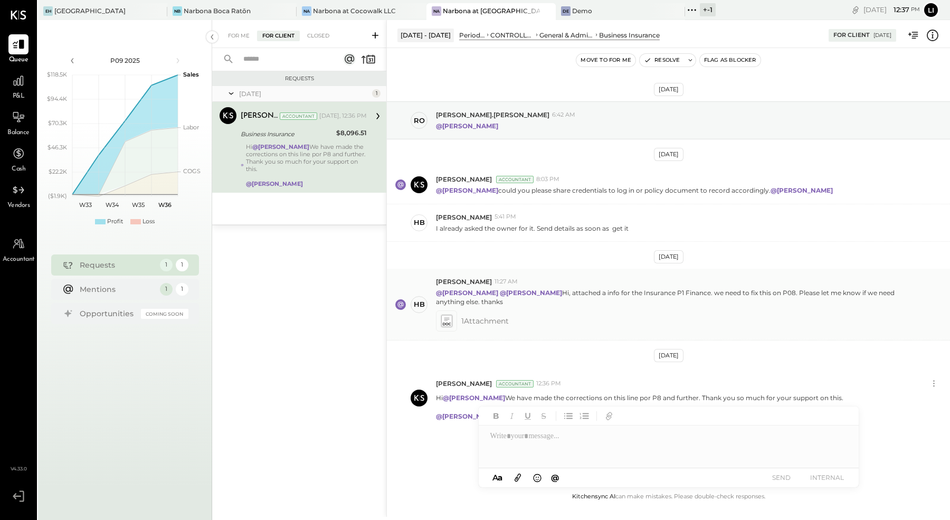
scroll to position [15, 0]
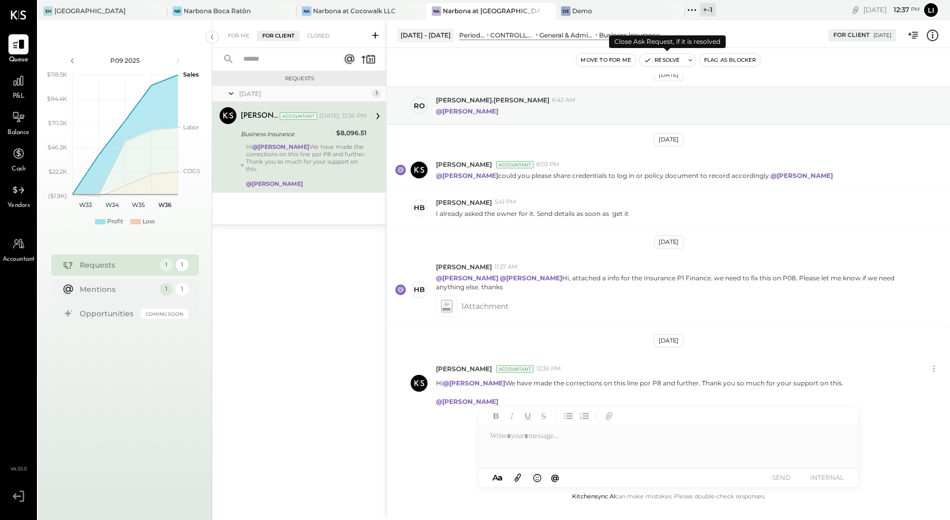
click at [661, 64] on button "Resolve" at bounding box center [661, 60] width 44 height 13
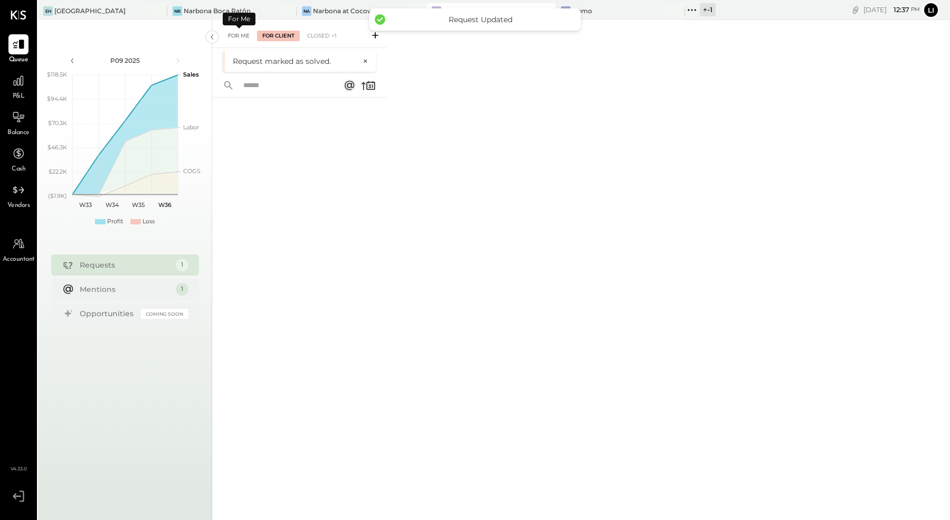
click at [233, 39] on div "For Me" at bounding box center [239, 36] width 32 height 11
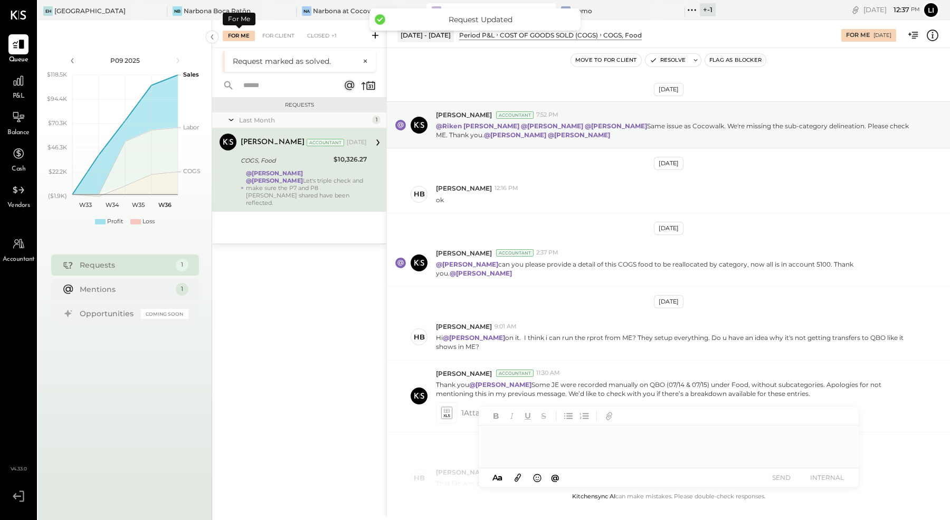
scroll to position [192, 0]
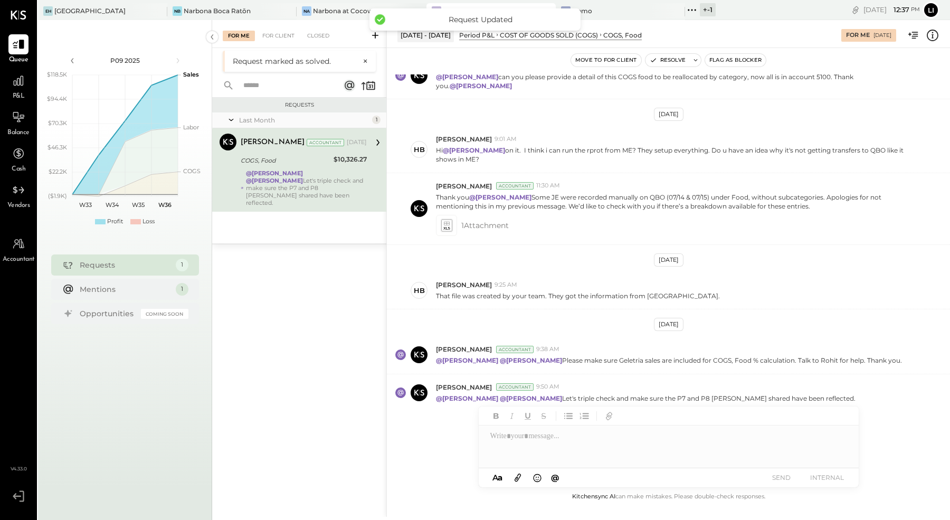
click at [313, 6] on div "Narbona at Cocowalk LLC" at bounding box center [354, 10] width 83 height 9
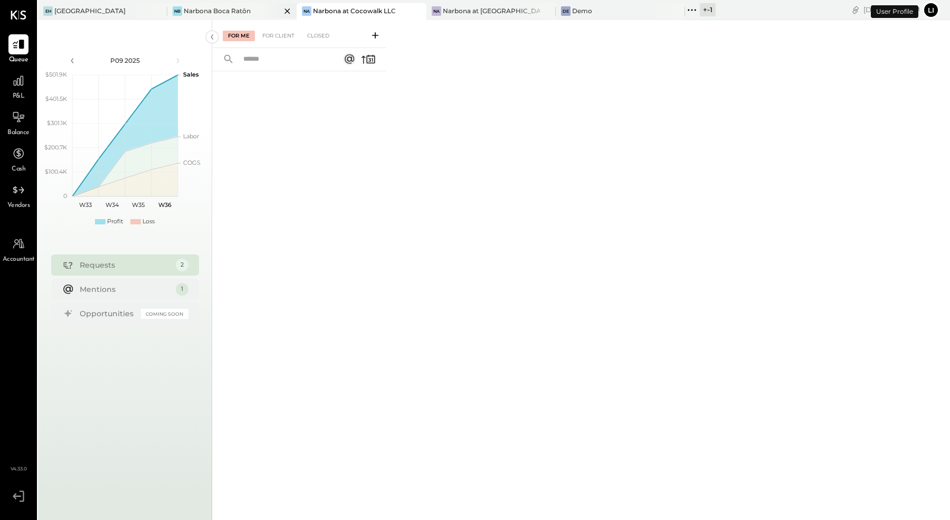
click at [201, 8] on div "Narbona Boca Ratōn" at bounding box center [217, 10] width 67 height 9
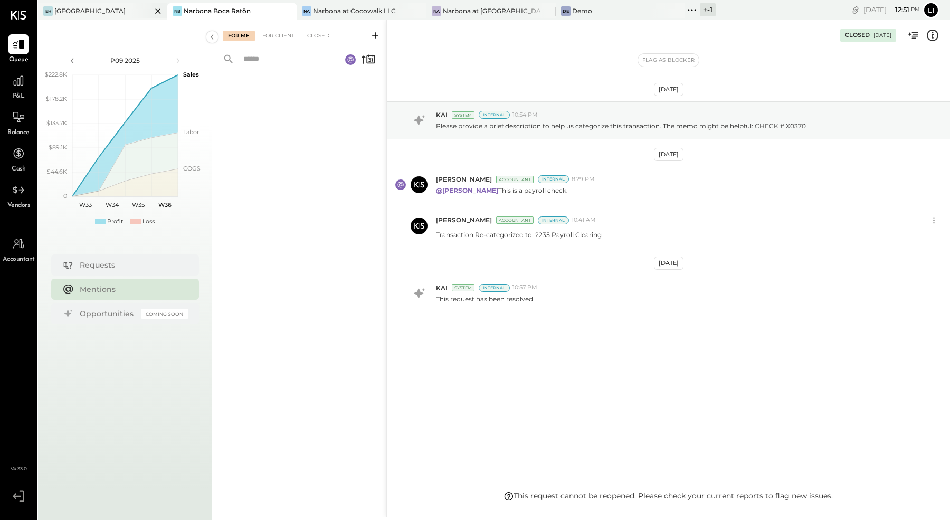
click at [79, 16] on div "EH Ette Hotel" at bounding box center [102, 11] width 129 height 17
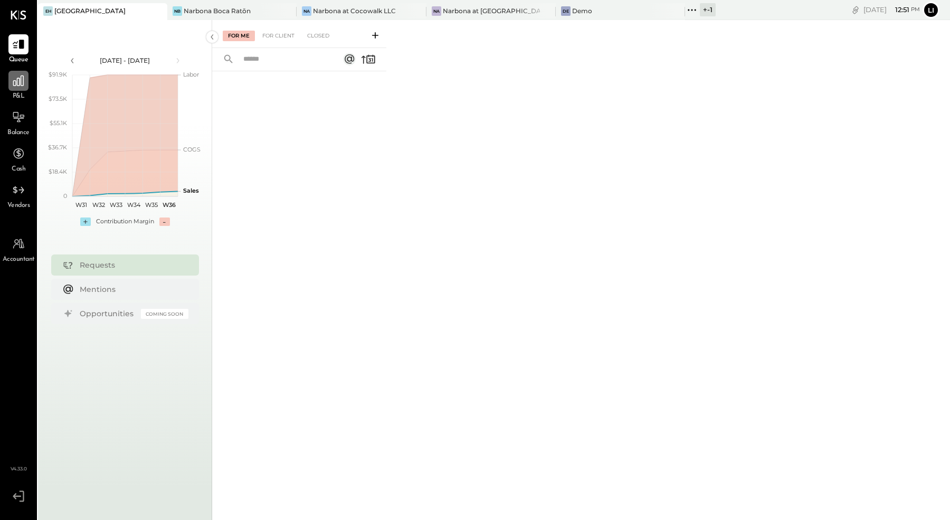
click at [23, 87] on icon at bounding box center [19, 81] width 14 height 14
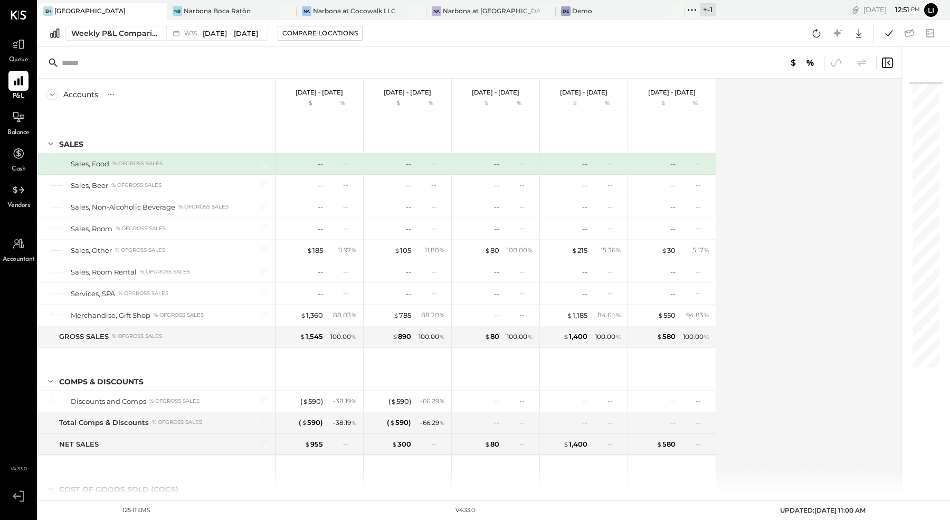
click at [179, 47] on div at bounding box center [469, 63] width 863 height 32
click at [176, 36] on icon at bounding box center [176, 33] width 11 height 11
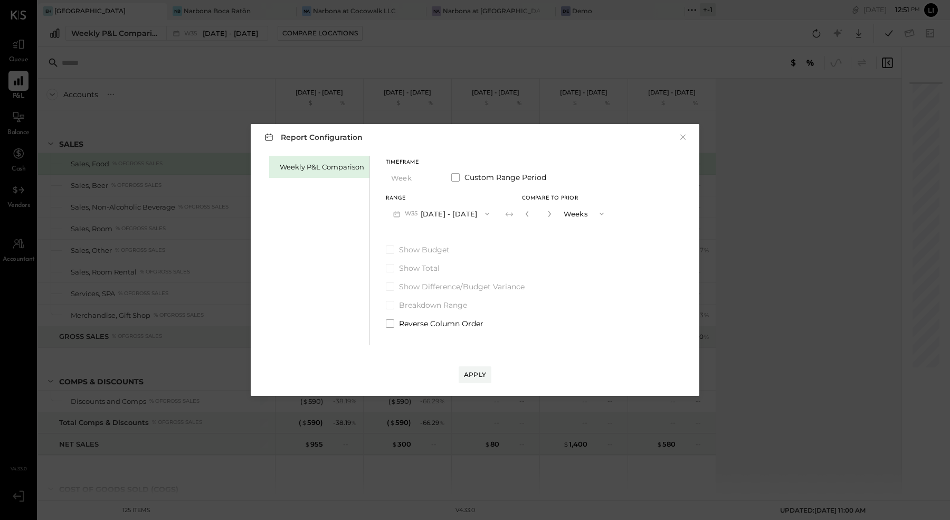
click at [328, 185] on div "Weekly P&L Comparison" at bounding box center [319, 250] width 101 height 189
click at [674, 140] on div "Report Configuration ×" at bounding box center [474, 136] width 427 height 15
click at [679, 139] on button "×" at bounding box center [682, 137] width 9 height 11
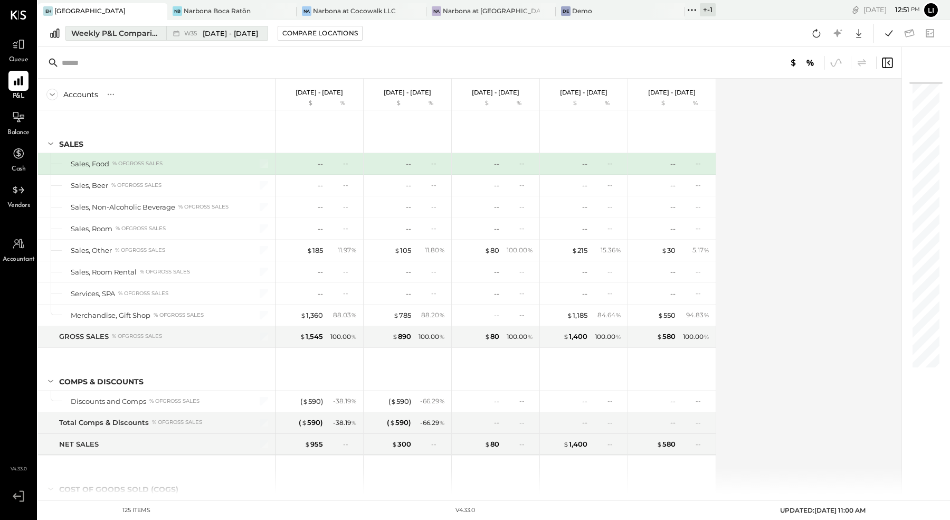
click at [222, 32] on span "[DATE] - [DATE]" at bounding box center [230, 33] width 55 height 10
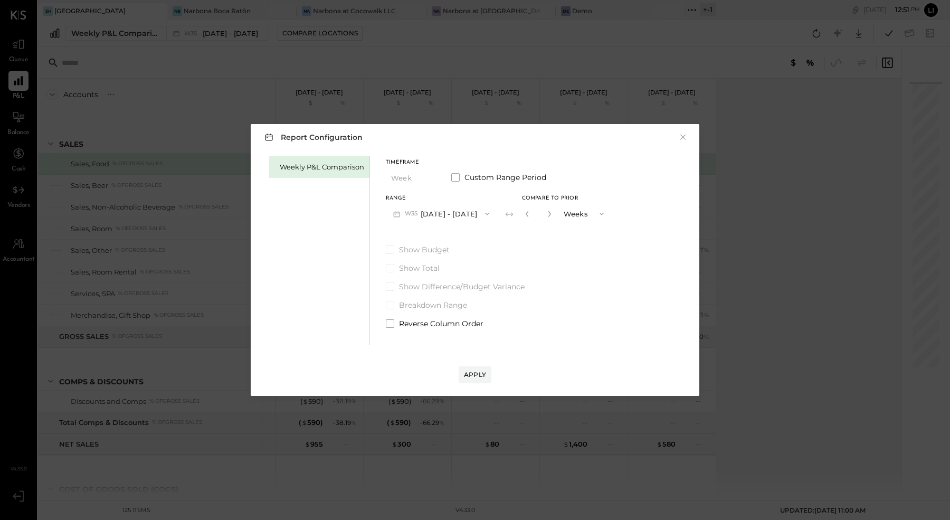
click at [459, 212] on button "W35 Aug 25 - 31, 2025" at bounding box center [441, 214] width 111 height 20
click at [470, 212] on div "W36 Sep 1 - 7, 2025" at bounding box center [446, 215] width 120 height 22
click at [402, 215] on button "W36 Sep 1 - 7, 2025" at bounding box center [441, 214] width 111 height 20
click at [624, 164] on div "Weekly P&L Comparison Timeframe Week Custom Range Period Range W36 Sep 1 - 7, 2…" at bounding box center [474, 249] width 427 height 192
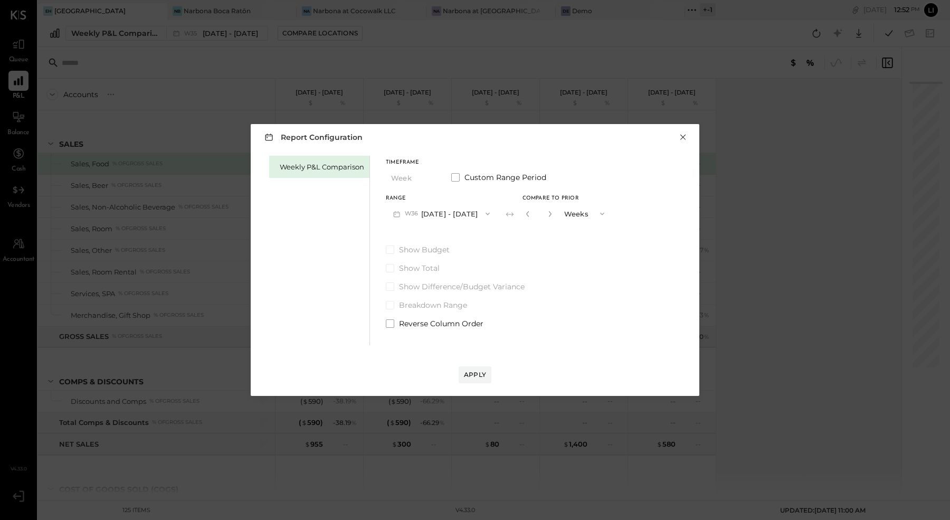
click at [682, 138] on button "×" at bounding box center [682, 137] width 9 height 11
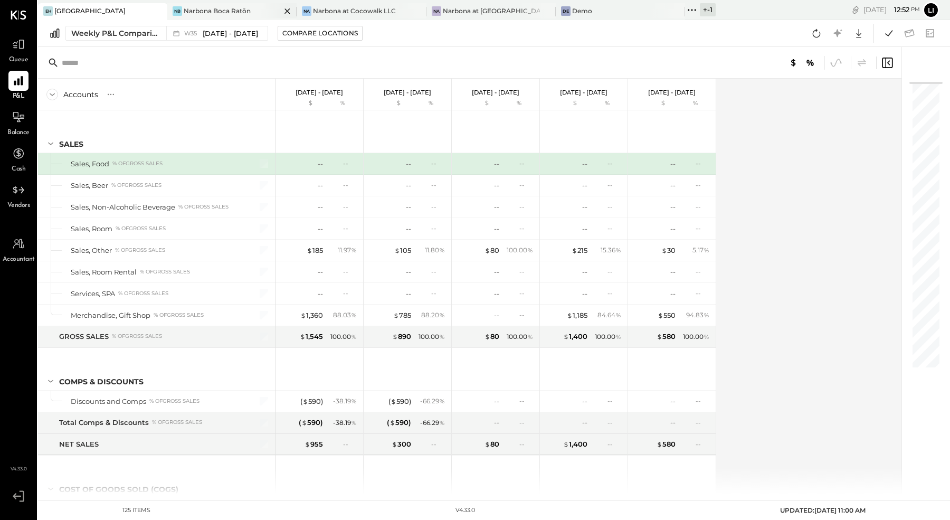
click at [216, 10] on div "Narbona Boca Ratōn" at bounding box center [217, 10] width 67 height 9
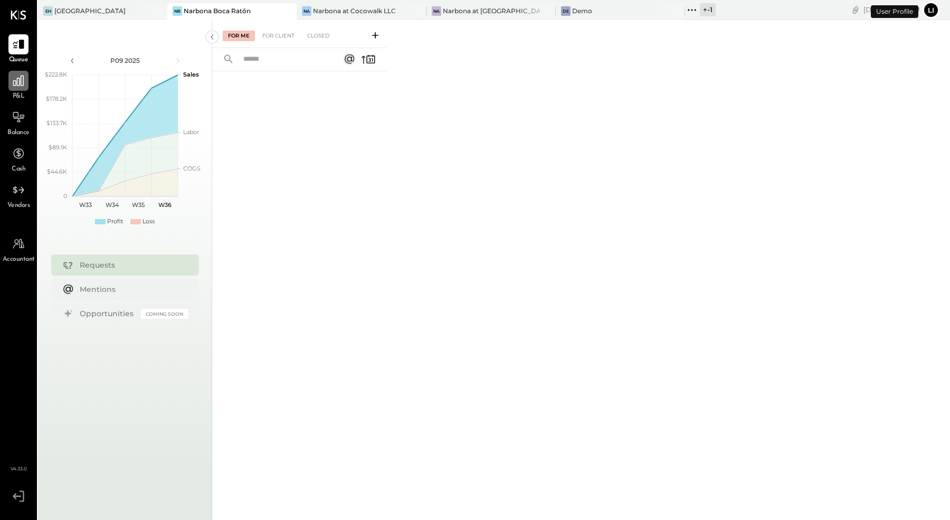
click at [13, 79] on icon at bounding box center [19, 81] width 14 height 14
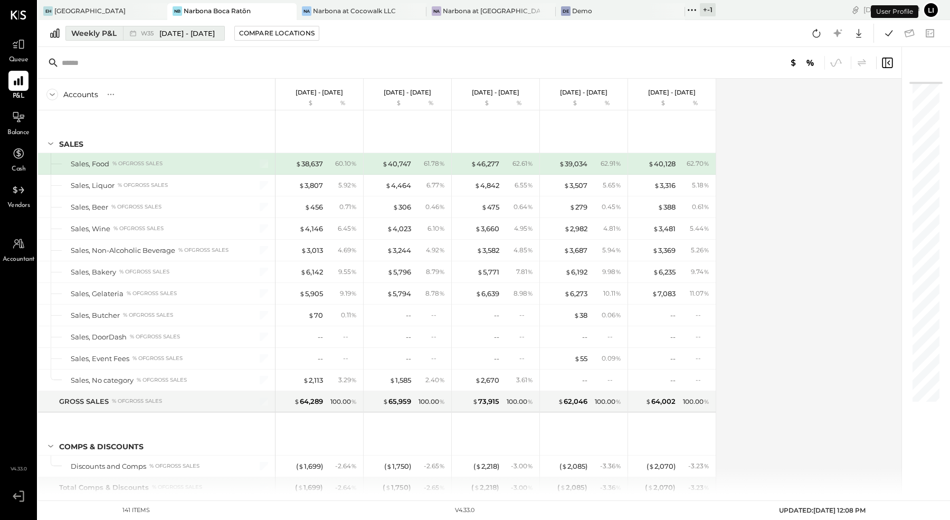
click at [97, 28] on div "Weekly P&L" at bounding box center [93, 33] width 45 height 11
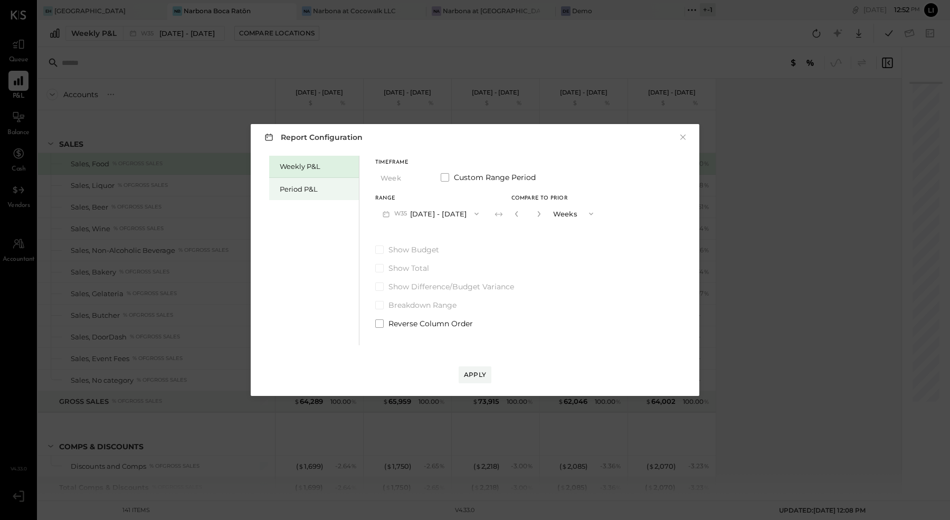
click at [314, 188] on div "Period P&L" at bounding box center [317, 189] width 74 height 10
click at [405, 51] on div "Report Configuration × Weekly P&L Period P&L Timeframe Period Custom Range Peri…" at bounding box center [475, 260] width 950 height 520
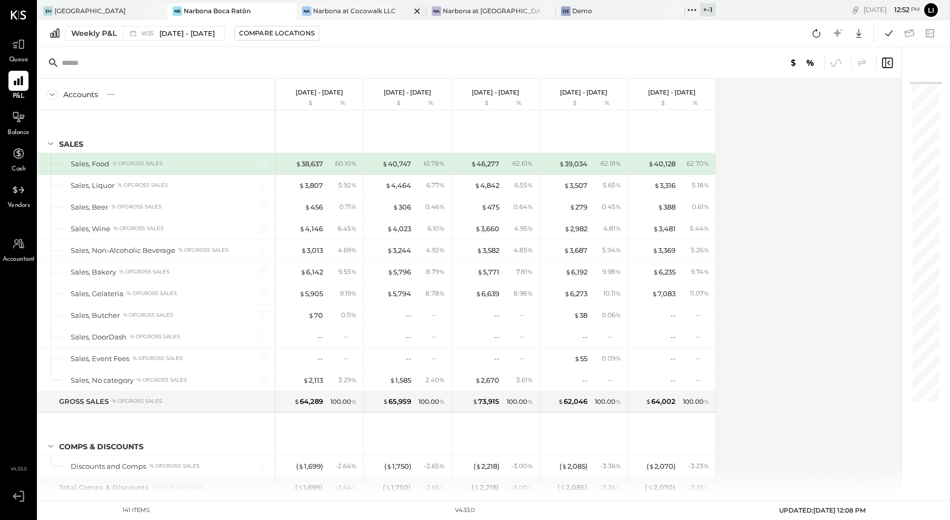
click at [346, 5] on div "Na Narbona at Cocowalk LLC" at bounding box center [360, 11] width 129 height 17
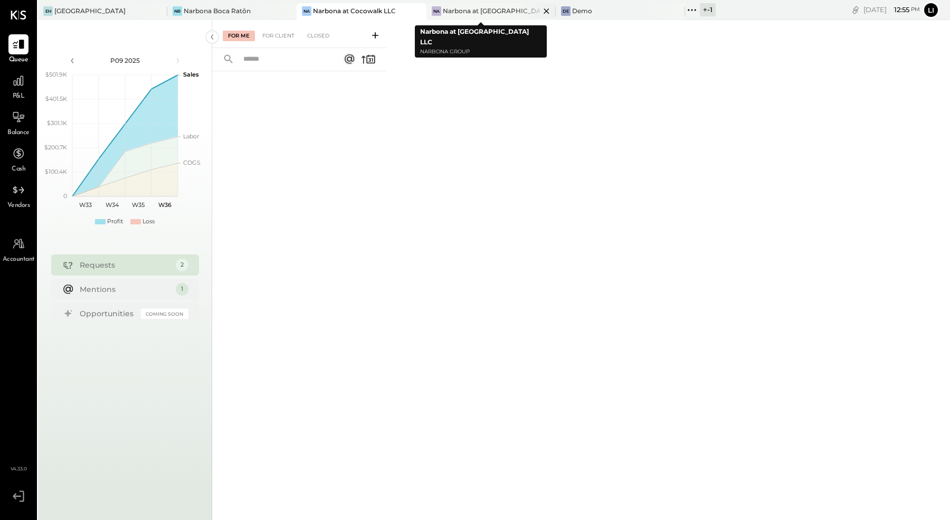
click at [466, 15] on div "Na Narbona at [GEOGRAPHIC_DATA] LLC" at bounding box center [490, 11] width 129 height 17
